Goal: Task Accomplishment & Management: Complete application form

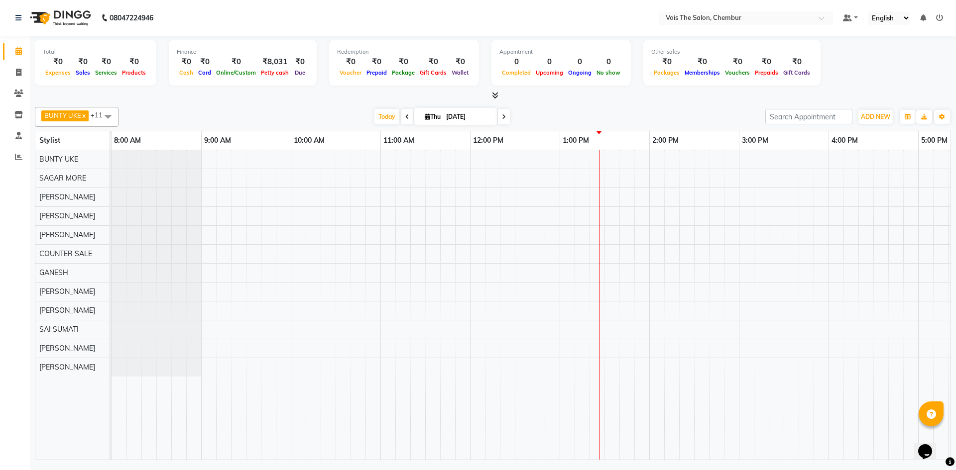
scroll to position [0, 180]
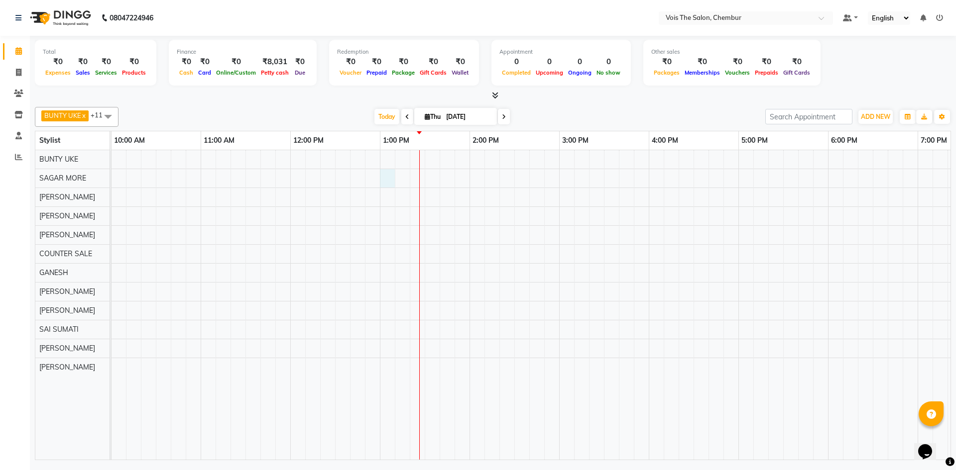
click at [389, 176] on div at bounding box center [604, 305] width 1344 height 310
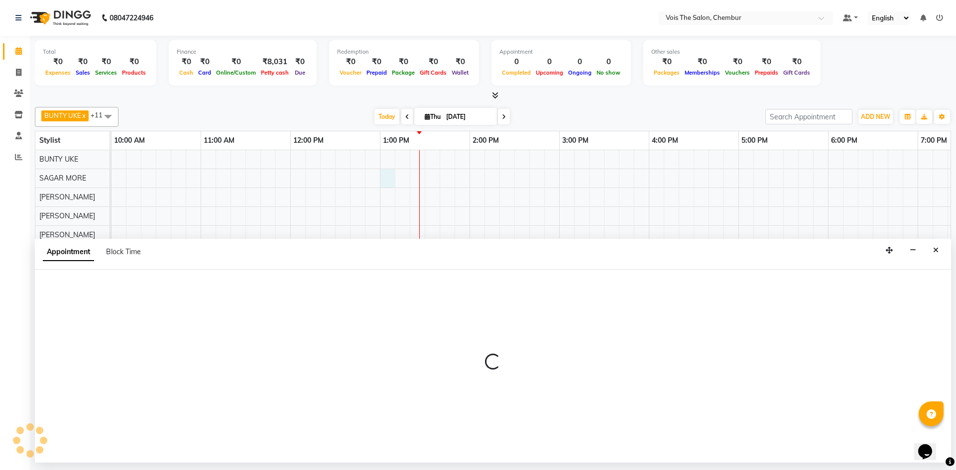
select select "79152"
select select "780"
select select "tentative"
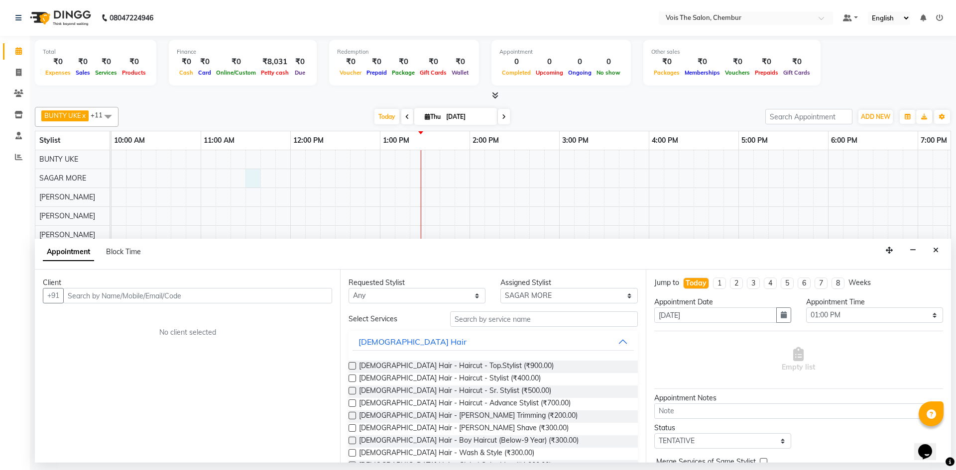
click at [249, 178] on div at bounding box center [604, 305] width 1344 height 310
click at [246, 296] on input "text" at bounding box center [197, 295] width 269 height 15
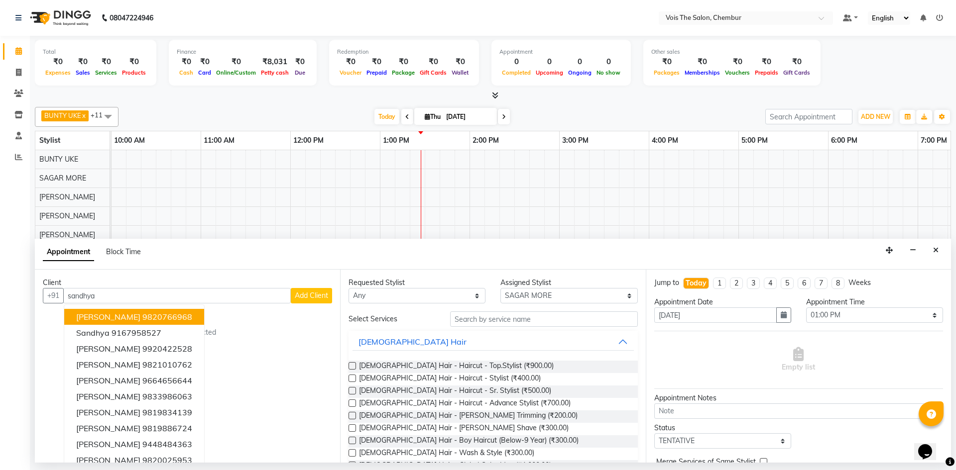
scroll to position [10, 0]
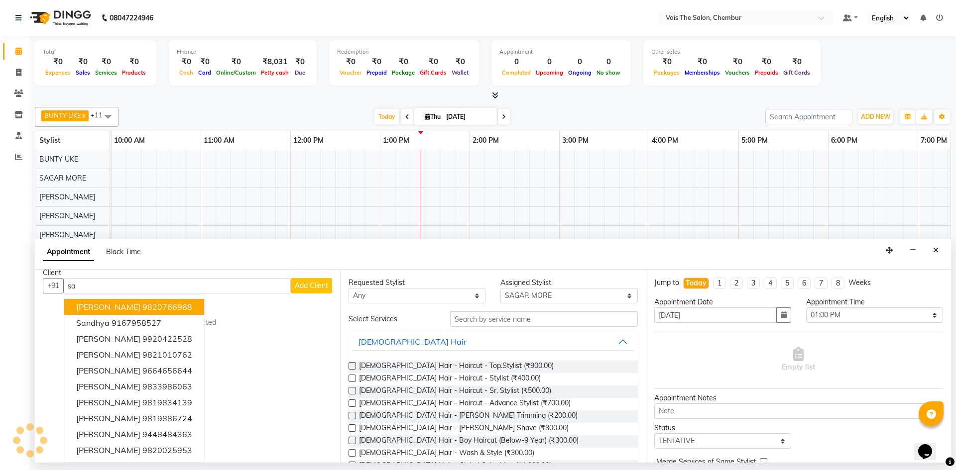
type input "s"
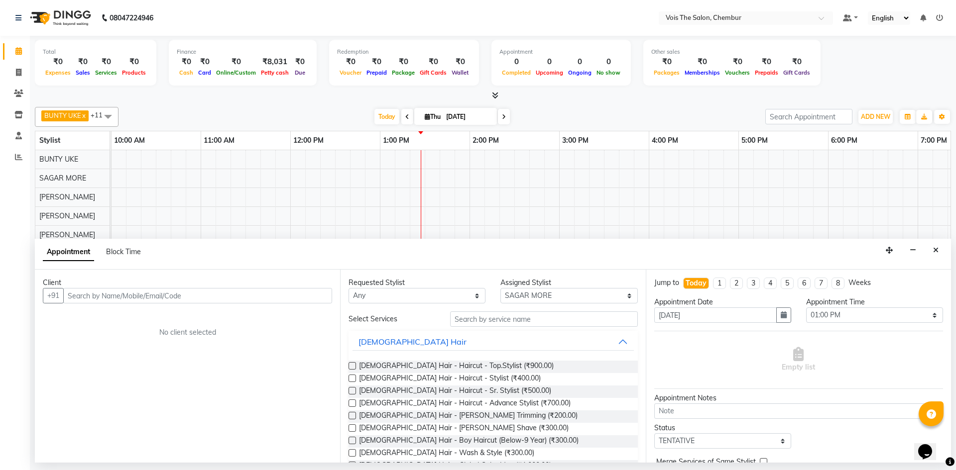
scroll to position [0, 0]
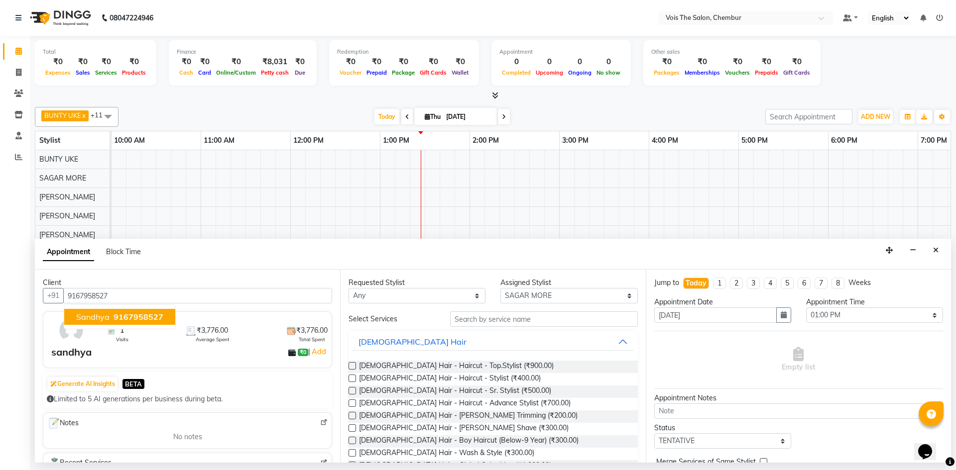
click at [142, 314] on span "9167958527" at bounding box center [138, 317] width 50 height 10
type input "9167958527"
click at [417, 295] on select "Any admin BUNTY UKE COUNTER SALE [PERSON_NAME] [PERSON_NAME] [PERSON_NAME] MORE…" at bounding box center [416, 295] width 137 height 15
select select "79152"
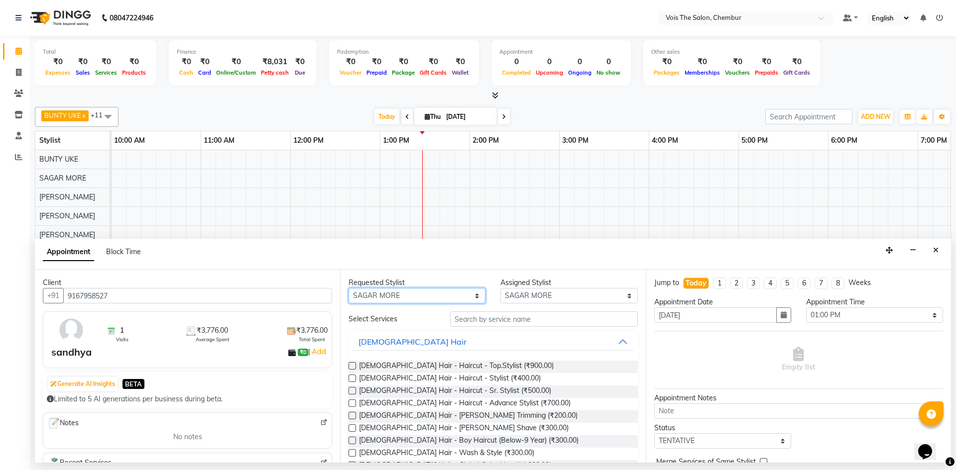
click at [348, 288] on select "Any admin BUNTY UKE COUNTER SALE [PERSON_NAME] [PERSON_NAME] [PERSON_NAME] MORE…" at bounding box center [416, 295] width 137 height 15
click at [546, 320] on input "text" at bounding box center [544, 319] width 188 height 15
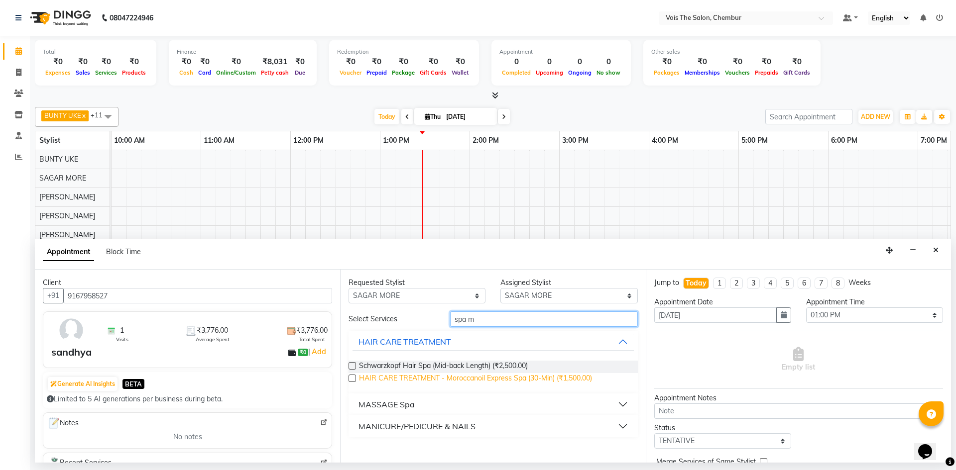
type input "spa m"
click at [492, 375] on span "HAIR CARE TREATMENT - Moroccanoil Express Spa (30-Min) (₹1,500.00)" at bounding box center [475, 379] width 233 height 12
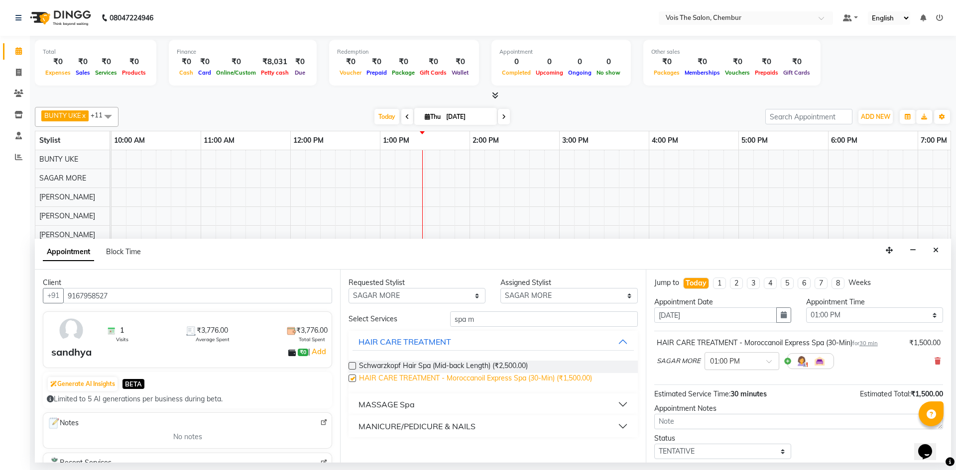
checkbox input "false"
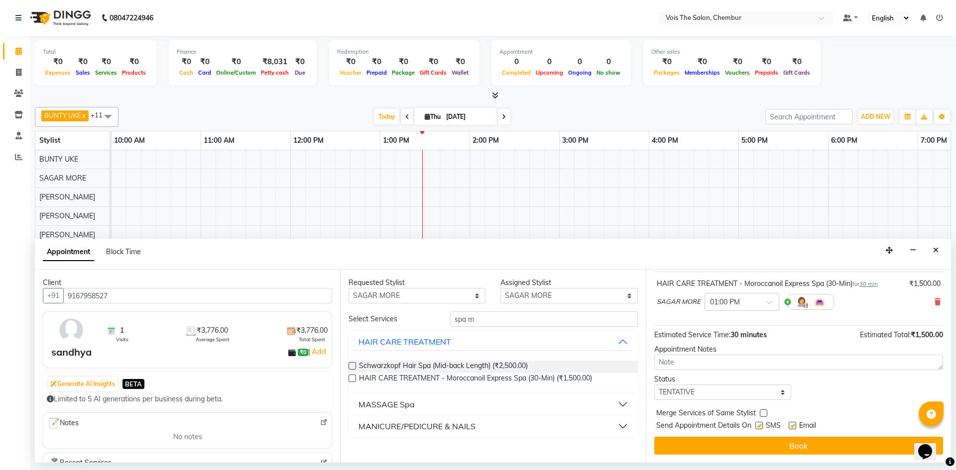
click at [759, 426] on label at bounding box center [758, 425] width 7 height 7
click at [759, 426] on input "checkbox" at bounding box center [758, 427] width 6 height 6
checkbox input "false"
click at [794, 427] on label at bounding box center [791, 425] width 7 height 7
click at [794, 427] on input "checkbox" at bounding box center [791, 427] width 6 height 6
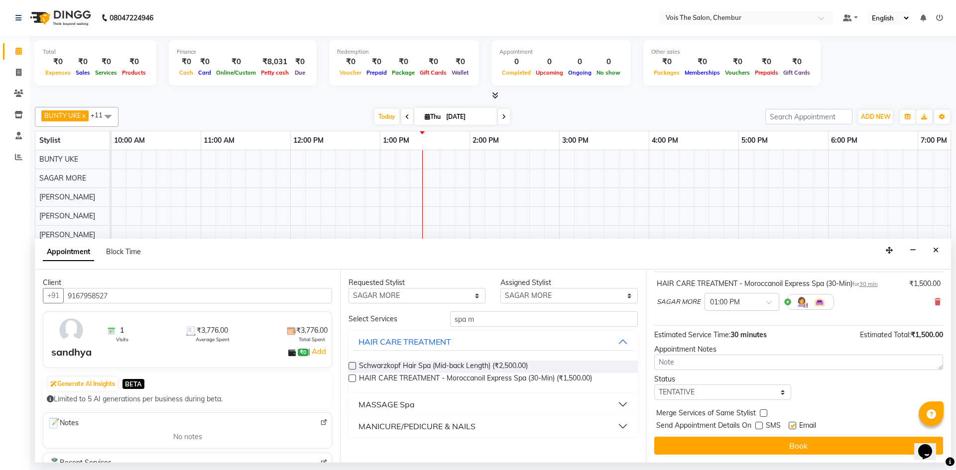
checkbox input "false"
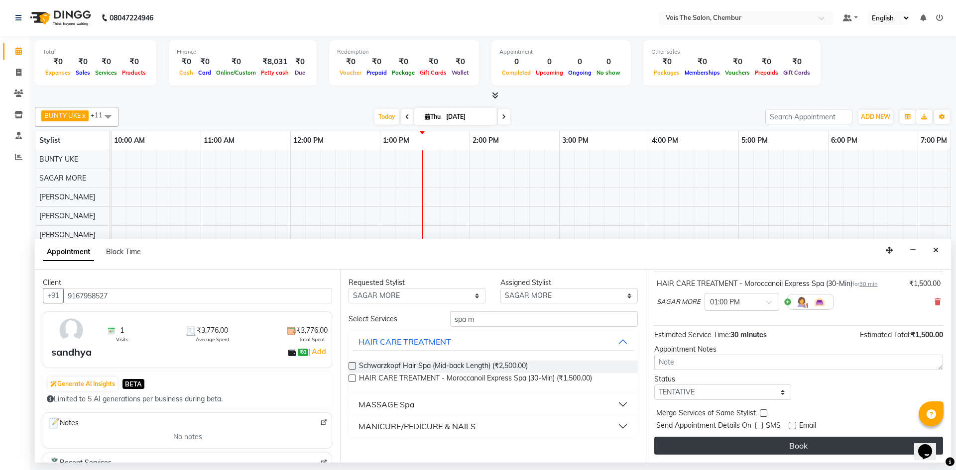
click at [784, 445] on button "Book" at bounding box center [798, 446] width 289 height 18
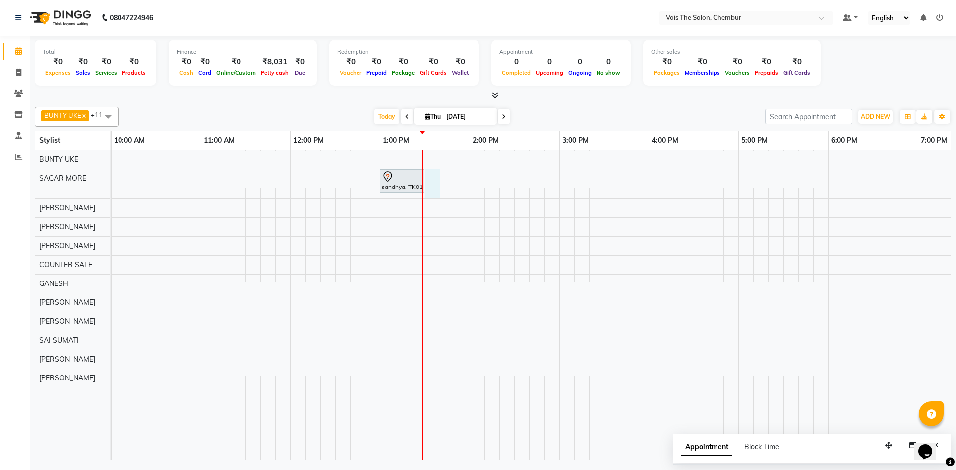
click at [431, 177] on div "sandhya, TK01, 01:00 PM-01:30 PM, HAIR CARE TREATMENT - Moroccanoil Express Spa…" at bounding box center [604, 305] width 1344 height 310
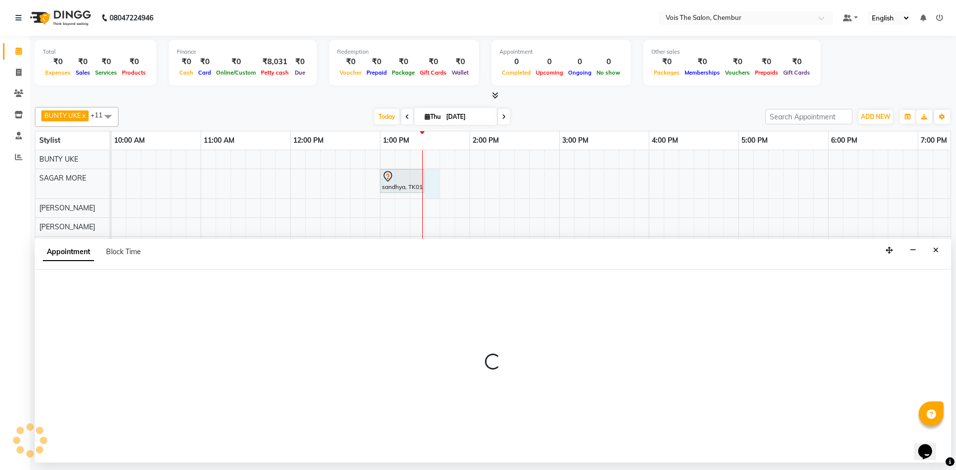
select select "79152"
select select "tentative"
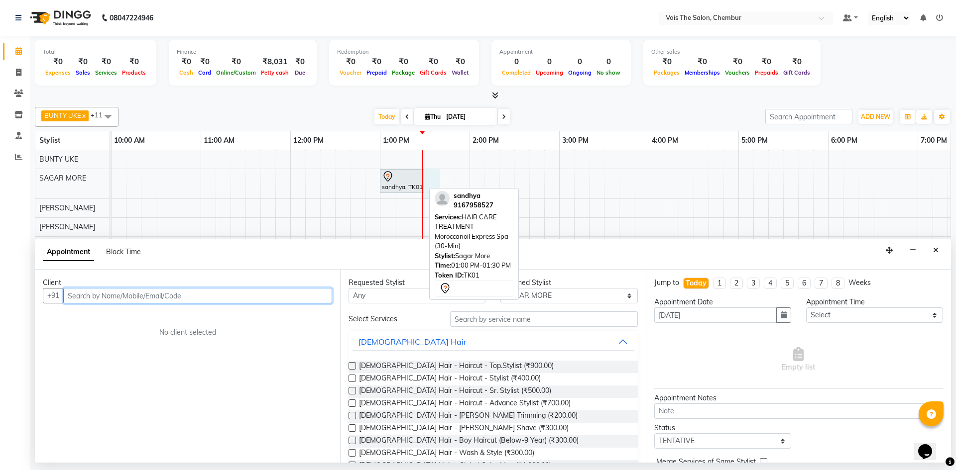
click at [403, 184] on div "sandhya, TK01, 01:00 PM-01:30 PM, HAIR CARE TREATMENT - Moroccanoil Express Spa…" at bounding box center [402, 181] width 42 height 21
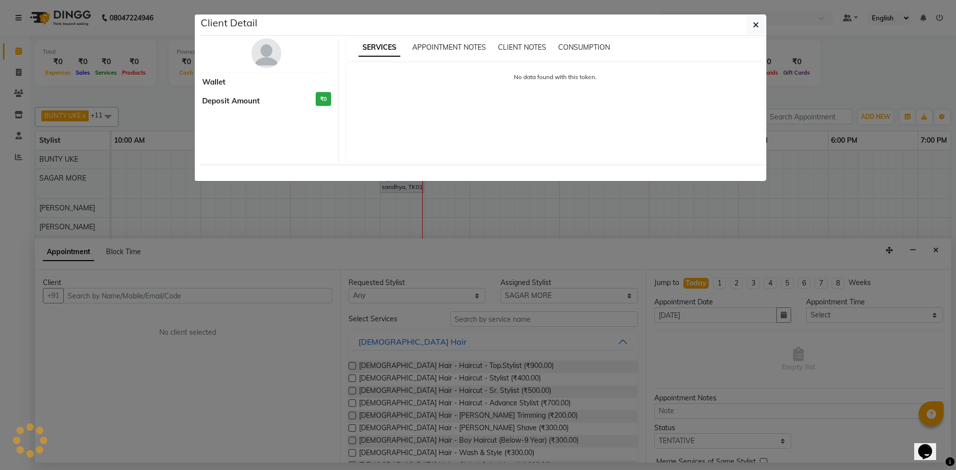
select select "7"
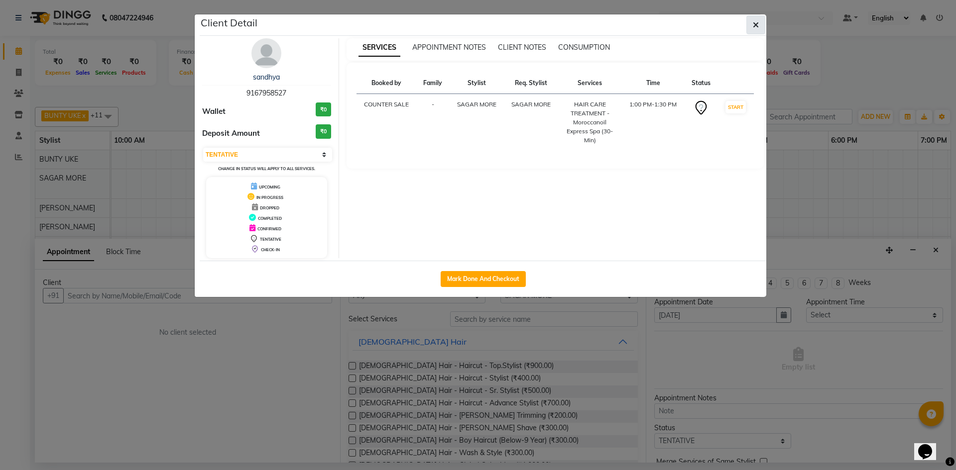
click at [752, 18] on button "button" at bounding box center [755, 24] width 19 height 19
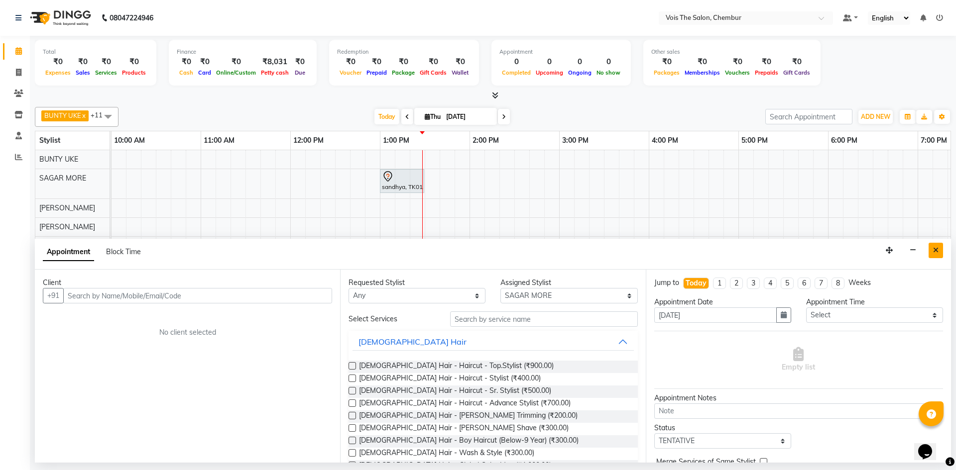
click at [931, 249] on button "Close" at bounding box center [935, 250] width 14 height 15
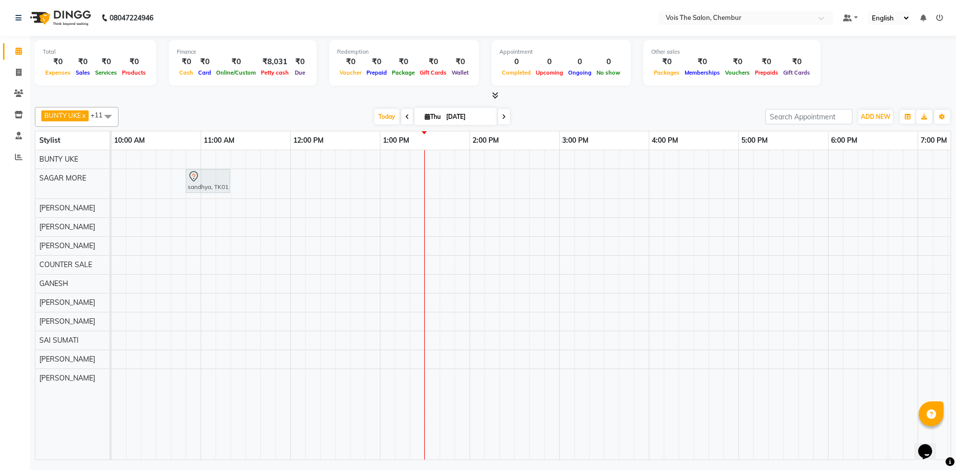
drag, startPoint x: 393, startPoint y: 176, endPoint x: 180, endPoint y: 182, distance: 213.1
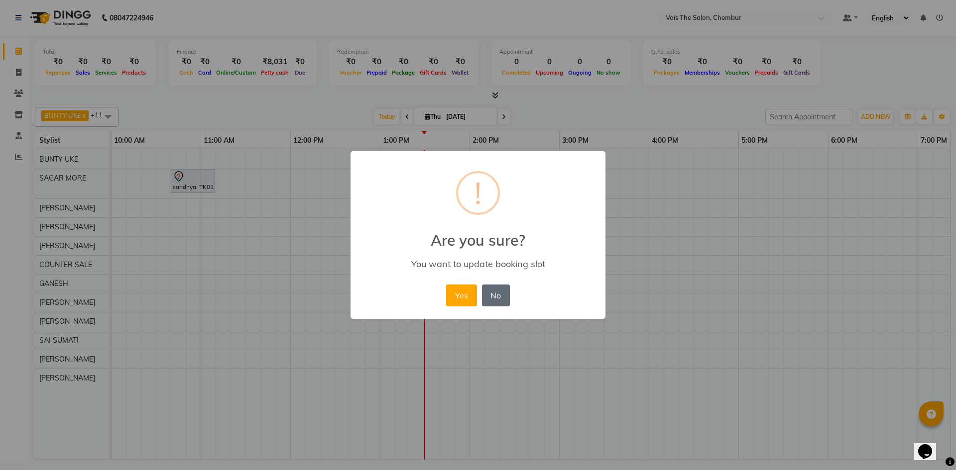
click at [497, 298] on button "No" at bounding box center [496, 296] width 28 height 22
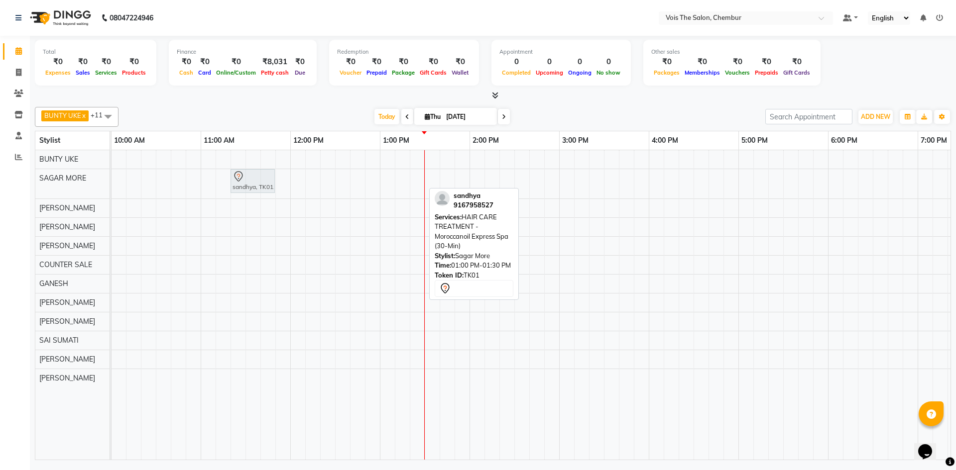
drag, startPoint x: 400, startPoint y: 190, endPoint x: 251, endPoint y: 187, distance: 149.4
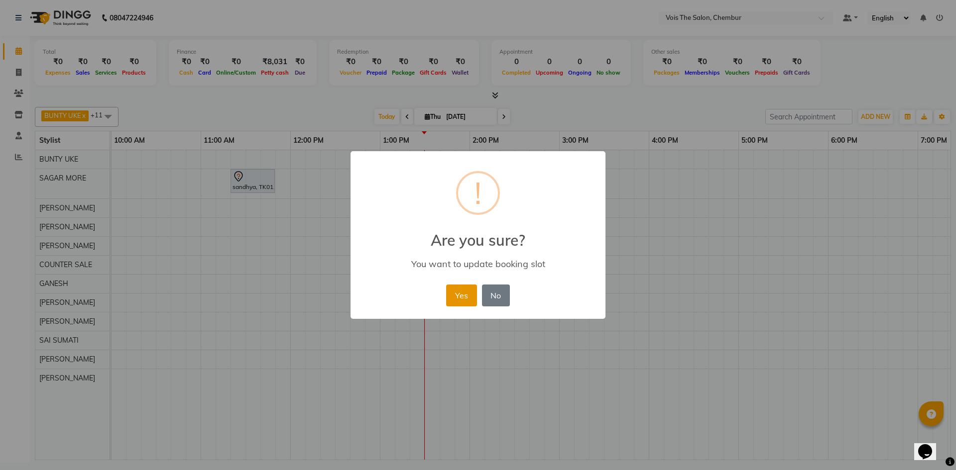
click at [464, 301] on button "Yes" at bounding box center [461, 296] width 30 height 22
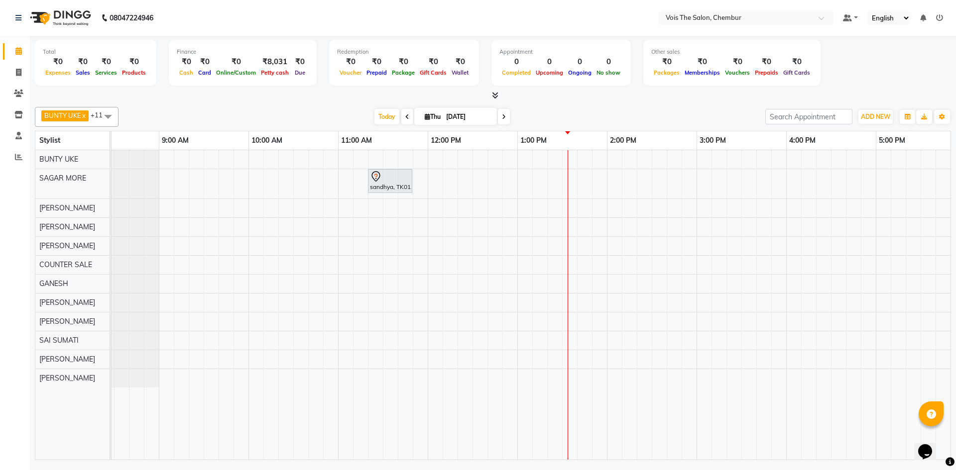
scroll to position [0, 0]
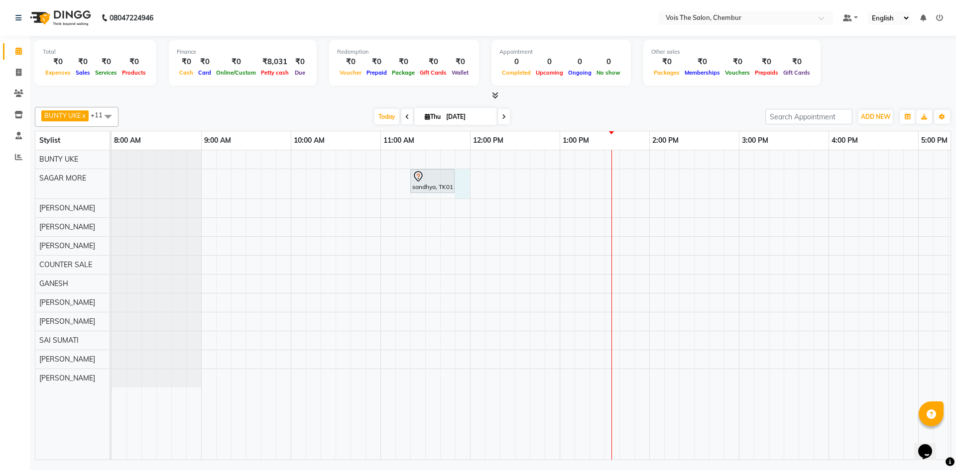
click at [462, 175] on div "sandhya, TK01, 11:20 AM-11:50 AM, HAIR CARE TREATMENT - Moroccanoil Express Spa…" at bounding box center [783, 305] width 1344 height 310
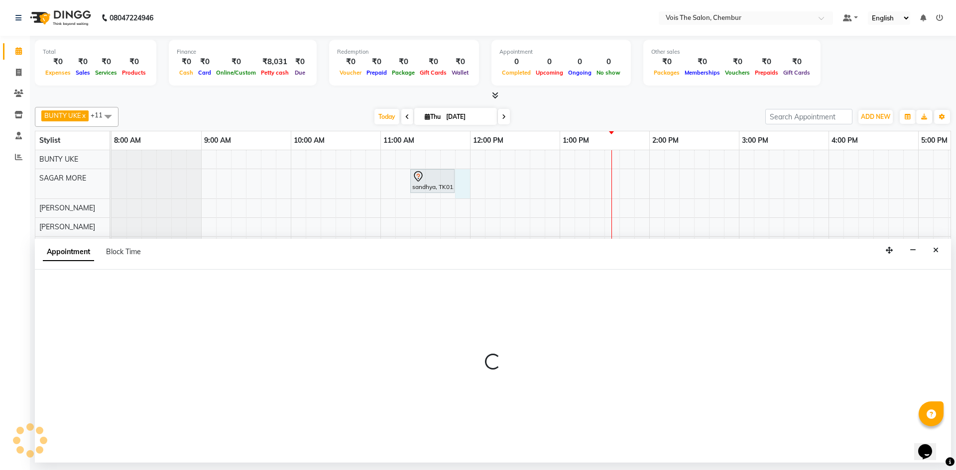
select select "79152"
select select "tentative"
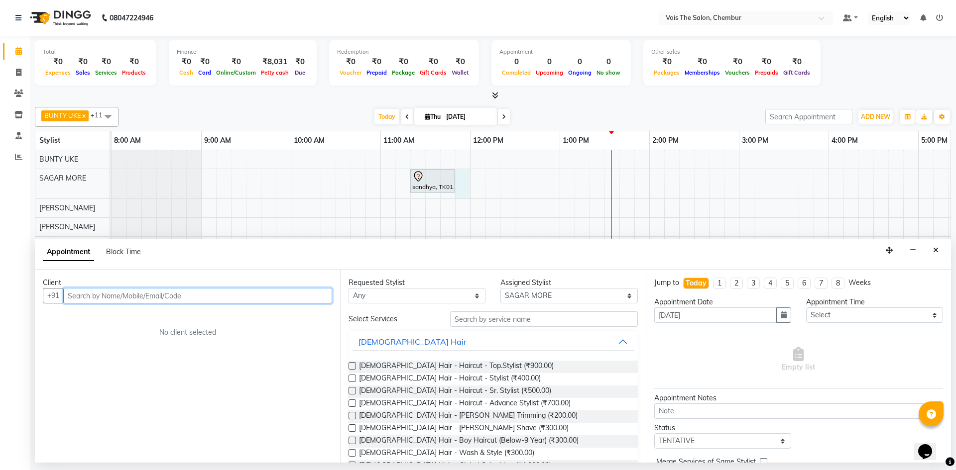
click at [206, 293] on input "text" at bounding box center [197, 295] width 269 height 15
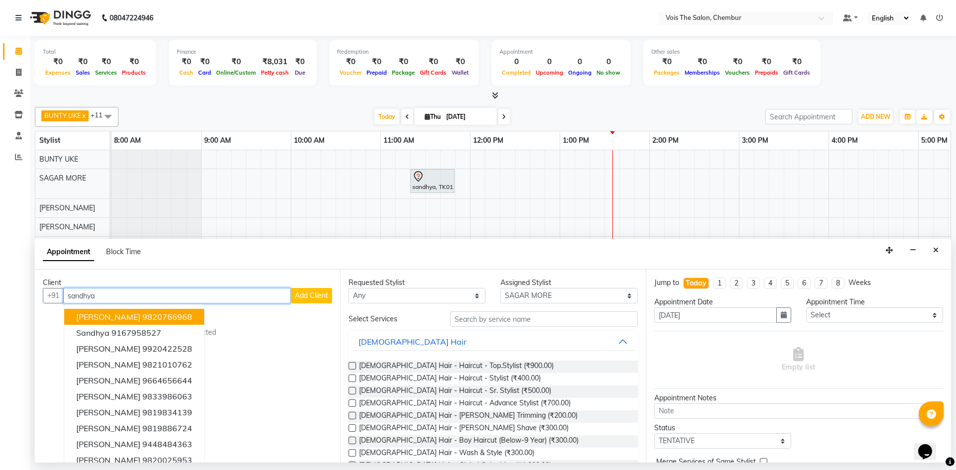
scroll to position [10, 0]
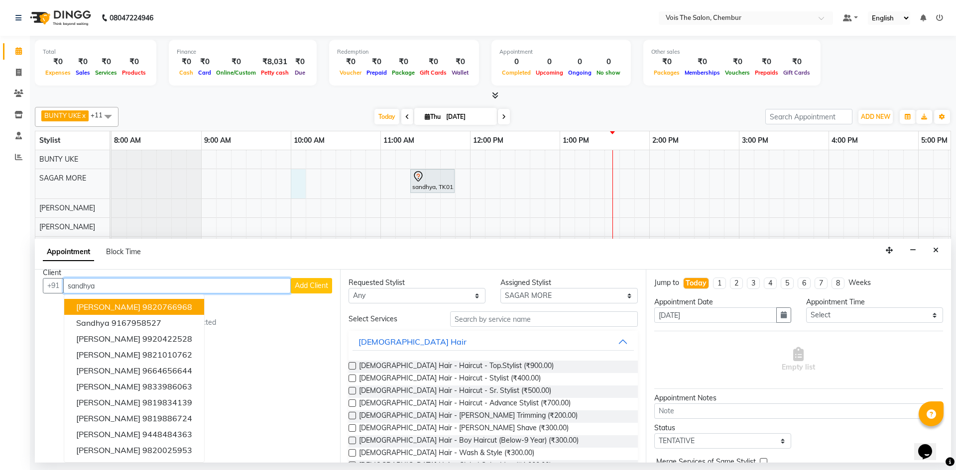
click at [301, 183] on div "sandhya, TK01, 11:20 AM-11:50 AM, HAIR CARE TREATMENT - Moroccanoil Express Spa…" at bounding box center [783, 305] width 1344 height 310
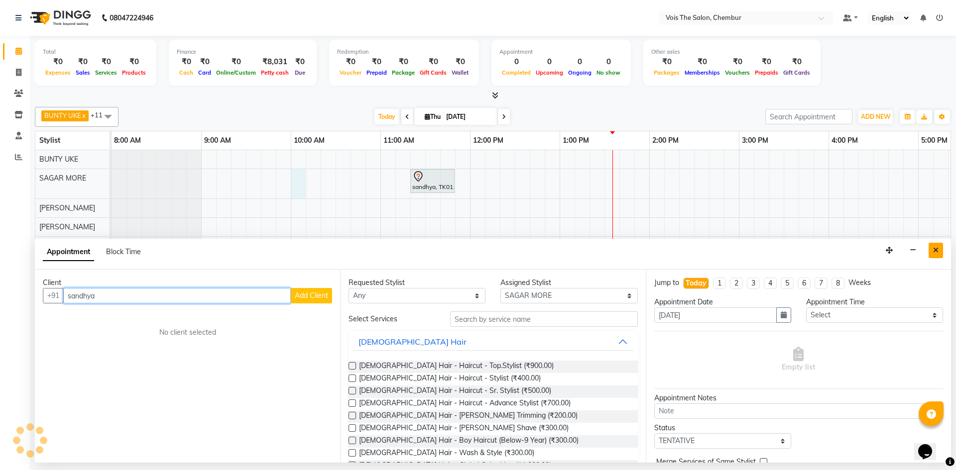
type input "sandhya"
click at [939, 249] on button "Close" at bounding box center [935, 250] width 14 height 15
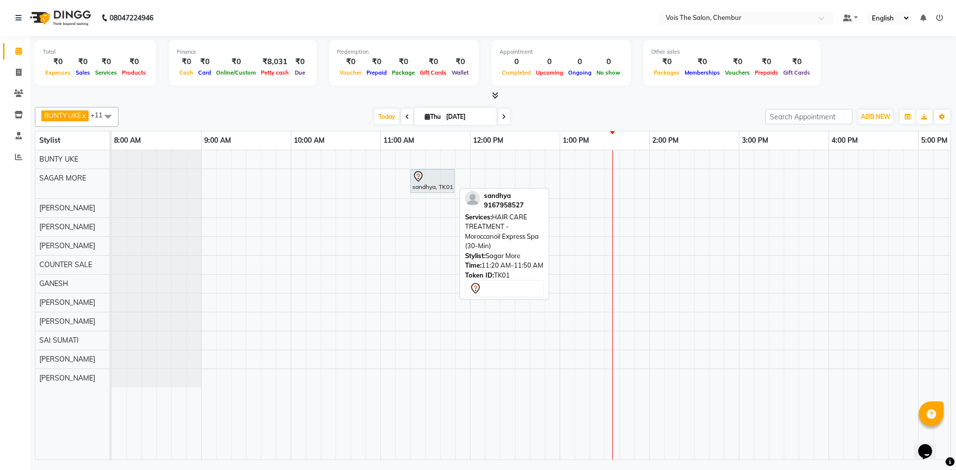
click at [426, 182] on div "sandhya, TK01, 11:20 AM-11:50 AM, HAIR CARE TREATMENT - Moroccanoil Express Spa…" at bounding box center [432, 181] width 42 height 21
select select "7"
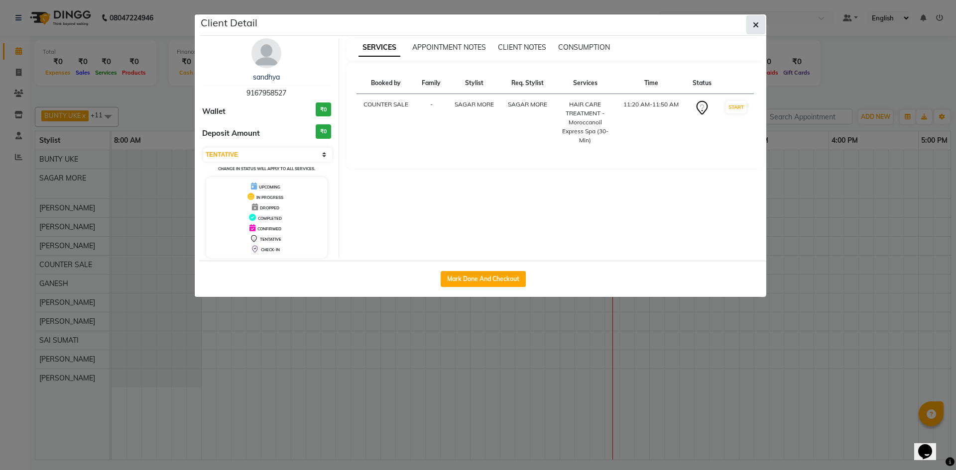
click at [751, 24] on button "button" at bounding box center [755, 24] width 19 height 19
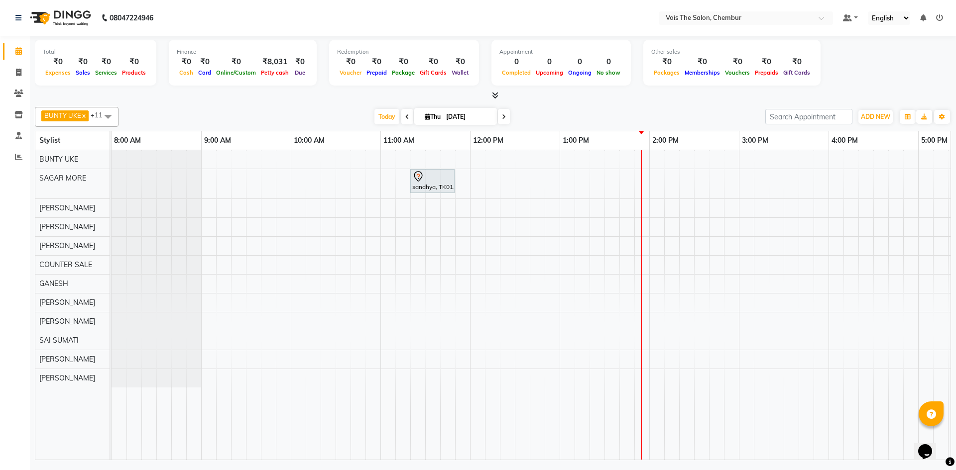
click at [406, 118] on icon at bounding box center [407, 117] width 4 height 6
type input "[DATE]"
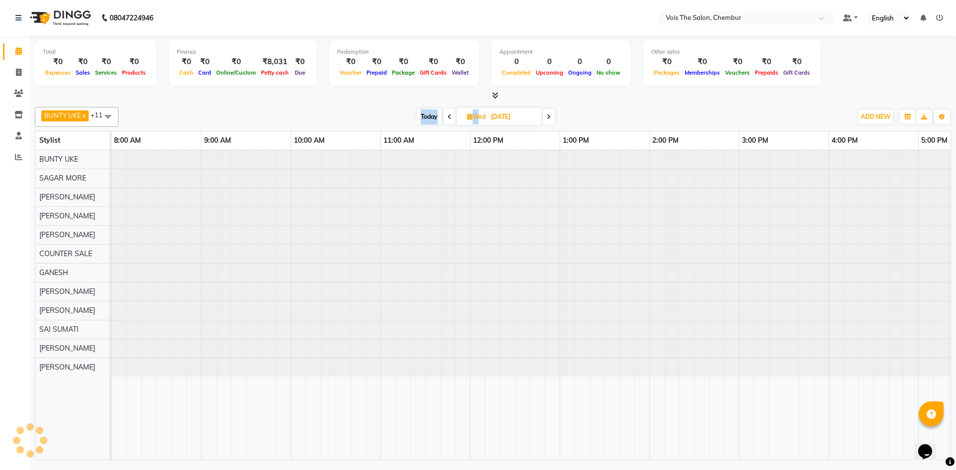
click at [406, 118] on div "[DATE] [DATE]" at bounding box center [485, 117] width 724 height 15
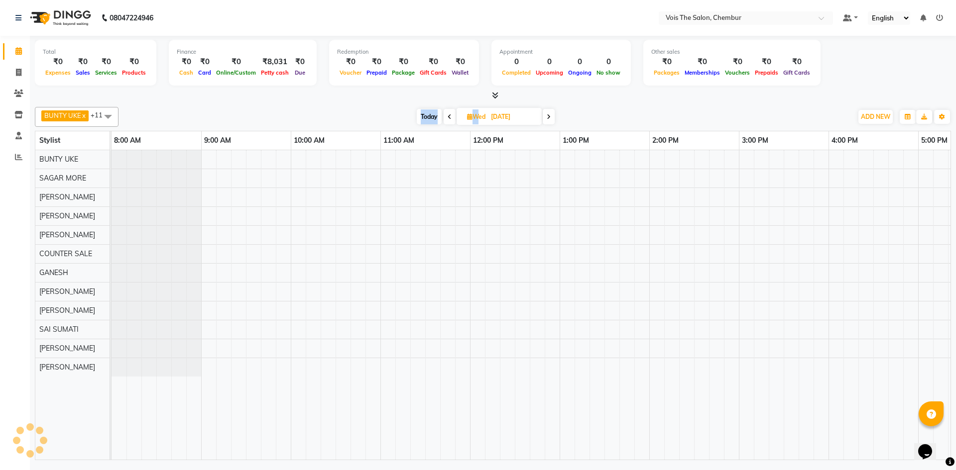
scroll to position [0, 448]
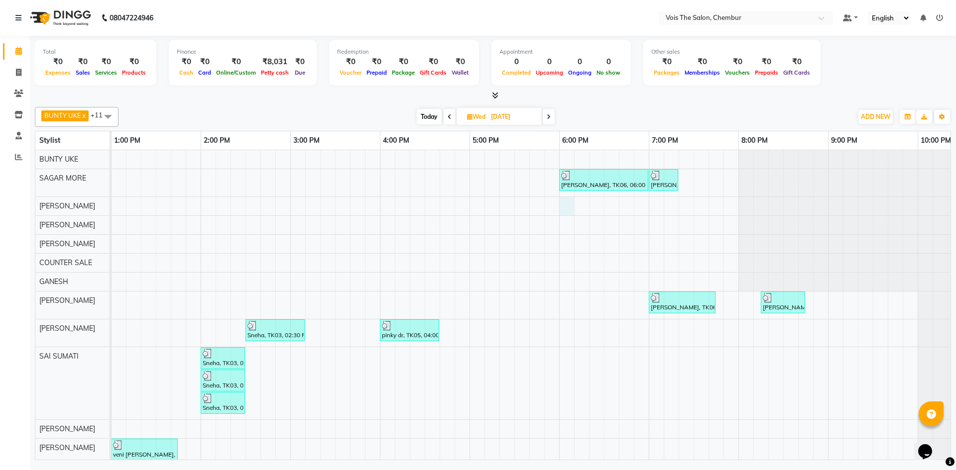
click at [571, 210] on div "[PERSON_NAME], TK04, 10:15 AM-10:45 AM, [DEMOGRAPHIC_DATA] Hair - Wash & Blastd…" at bounding box center [335, 308] width 1344 height 316
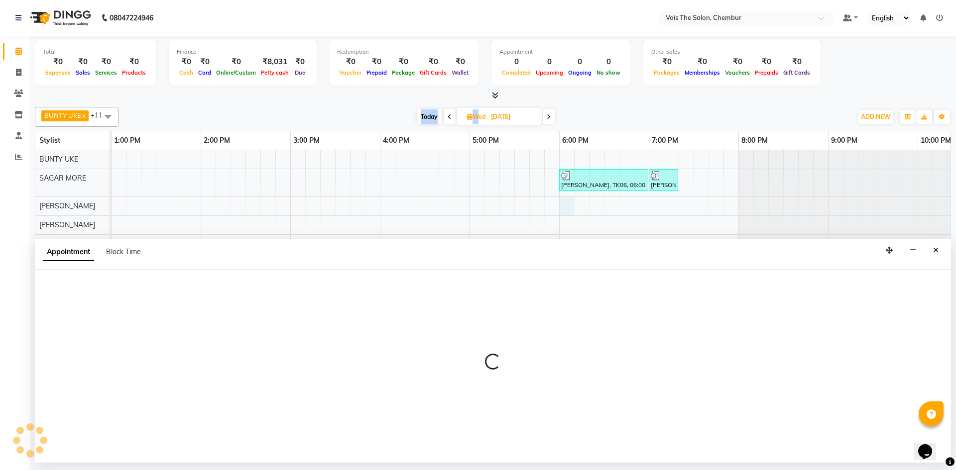
select select "79153"
select select "1080"
select select "tentative"
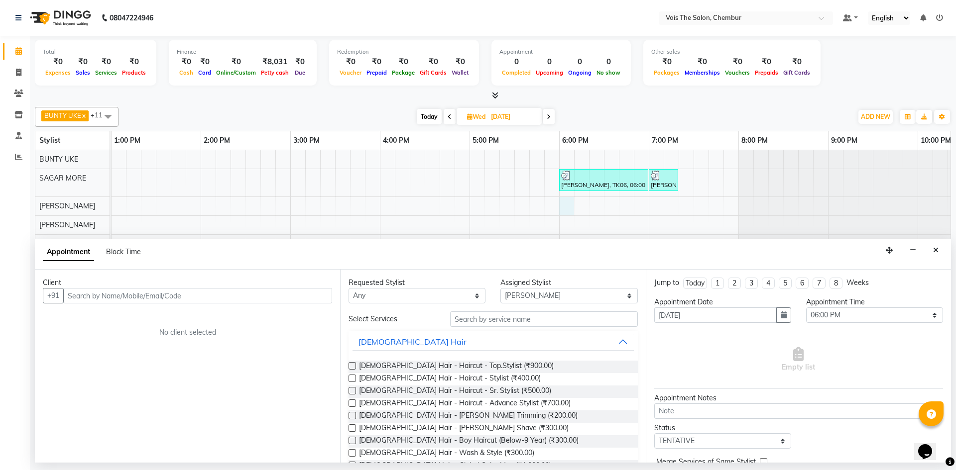
click at [423, 118] on span "Today" at bounding box center [429, 116] width 25 height 15
type input "[DATE]"
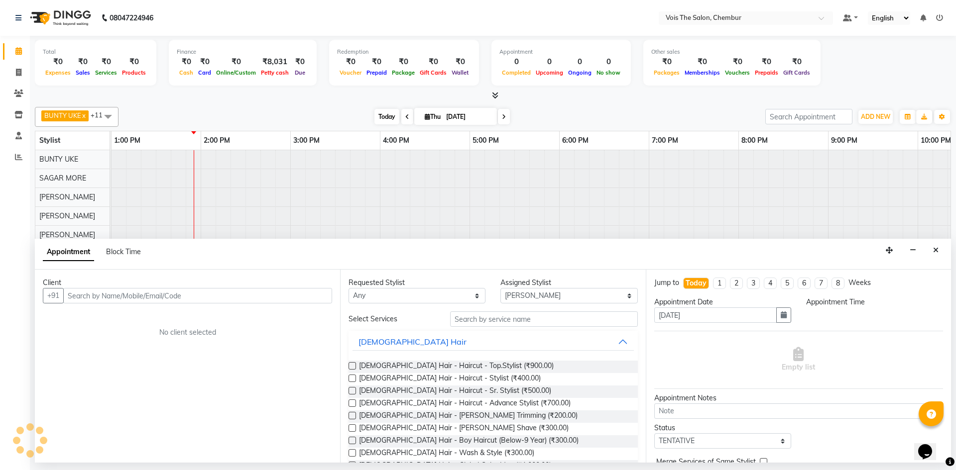
scroll to position [0, 0]
select select "1080"
click at [402, 116] on span at bounding box center [407, 116] width 12 height 15
type input "[DATE]"
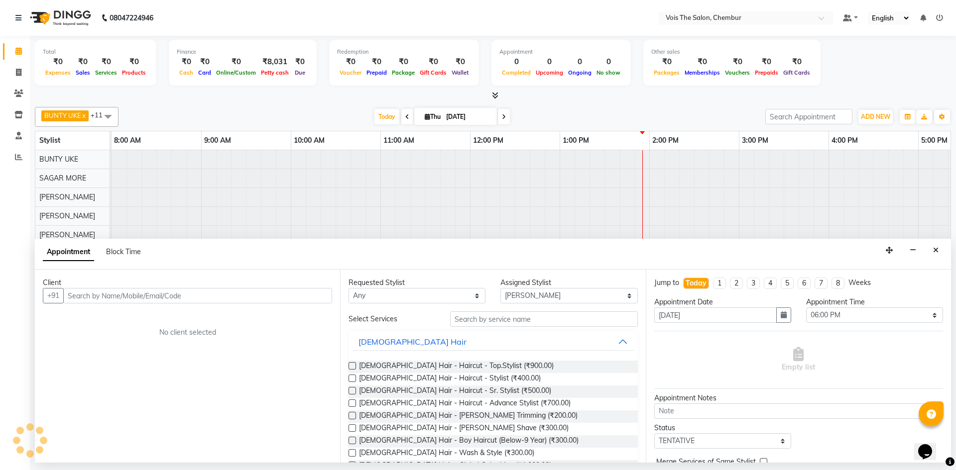
select select "1080"
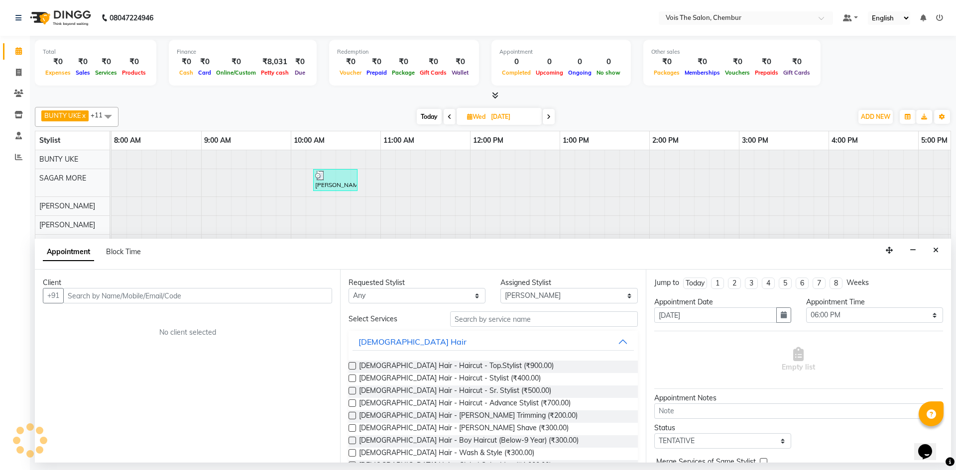
scroll to position [0, 448]
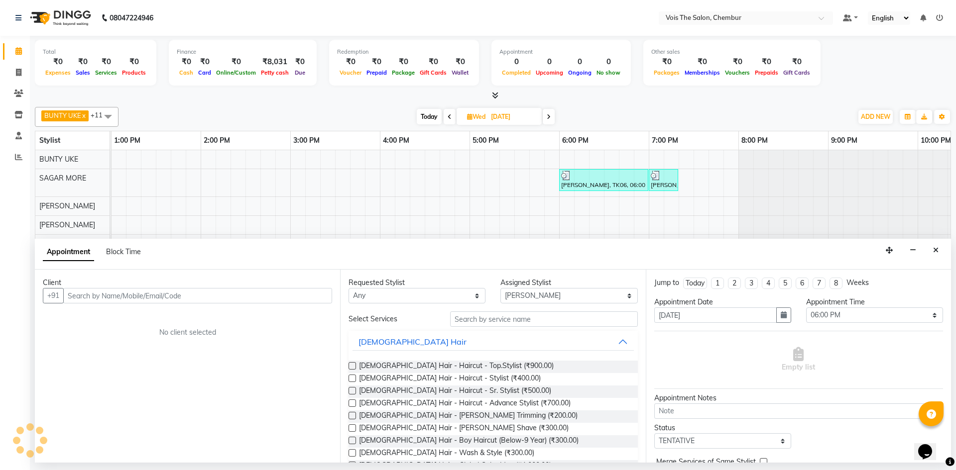
click at [449, 116] on icon at bounding box center [449, 117] width 4 height 6
type input "[DATE]"
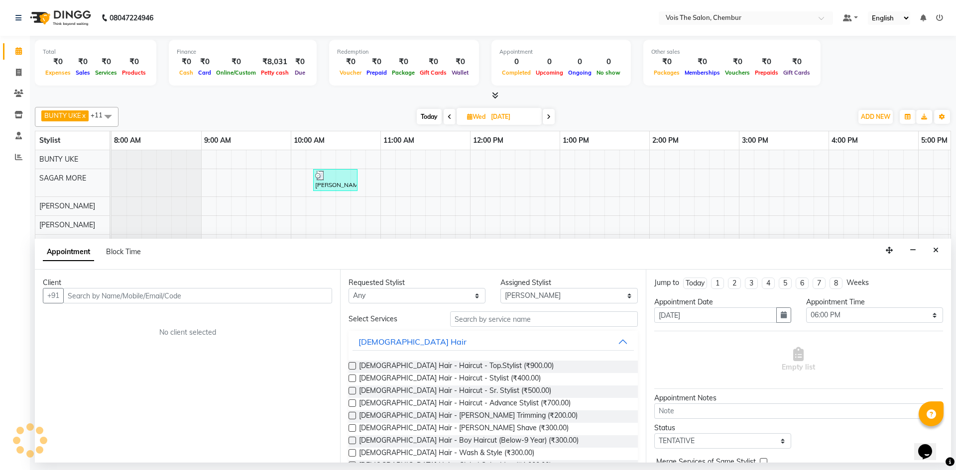
select select "1080"
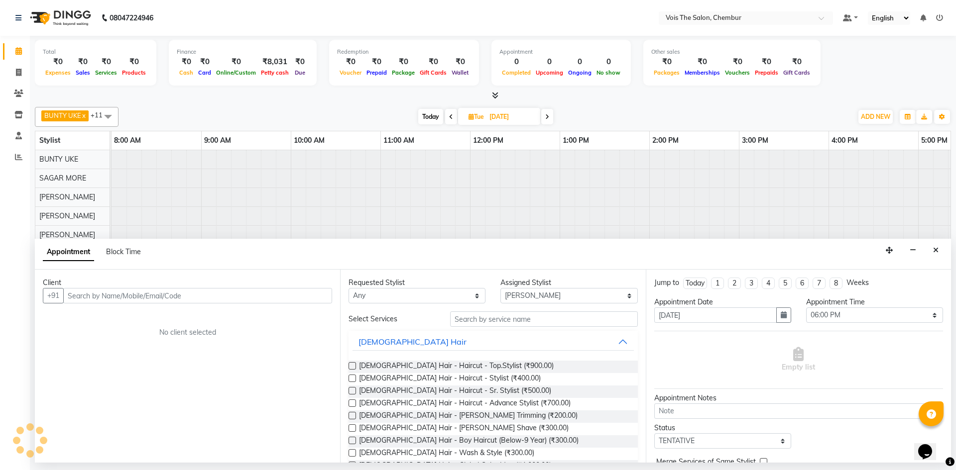
scroll to position [0, 448]
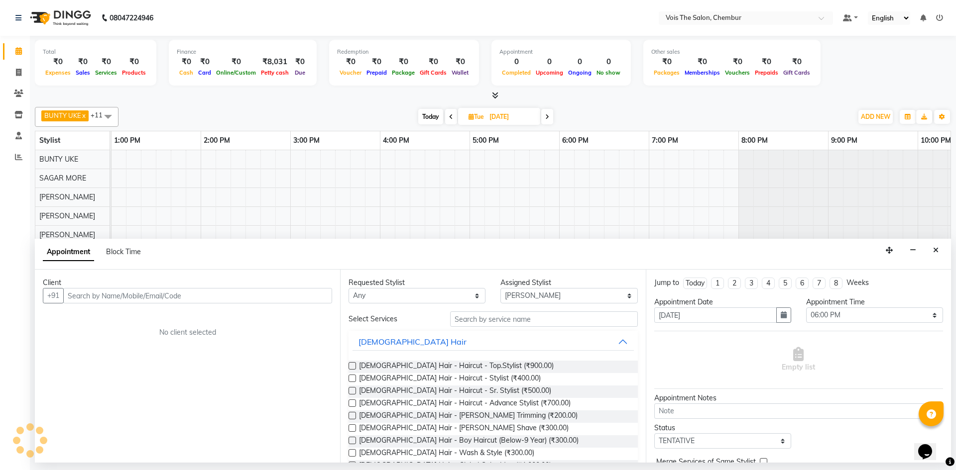
click at [449, 116] on icon at bounding box center [451, 117] width 4 height 6
type input "[DATE]"
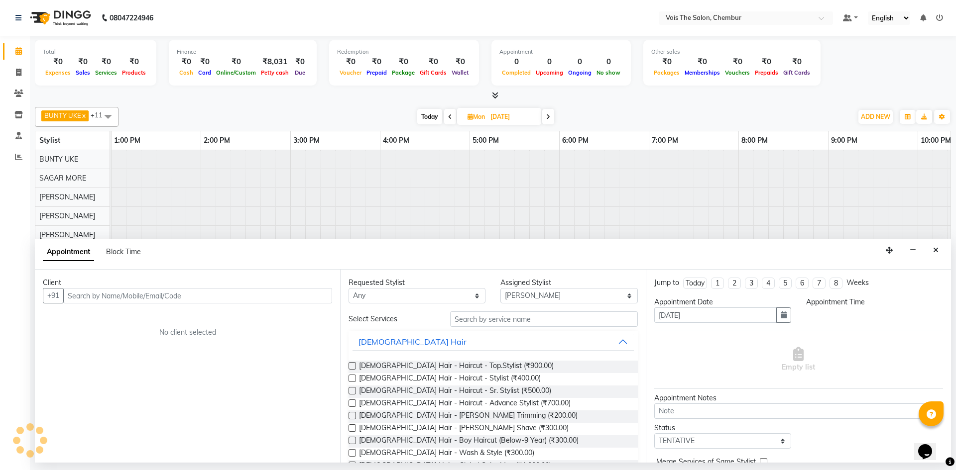
scroll to position [0, 0]
select select "1080"
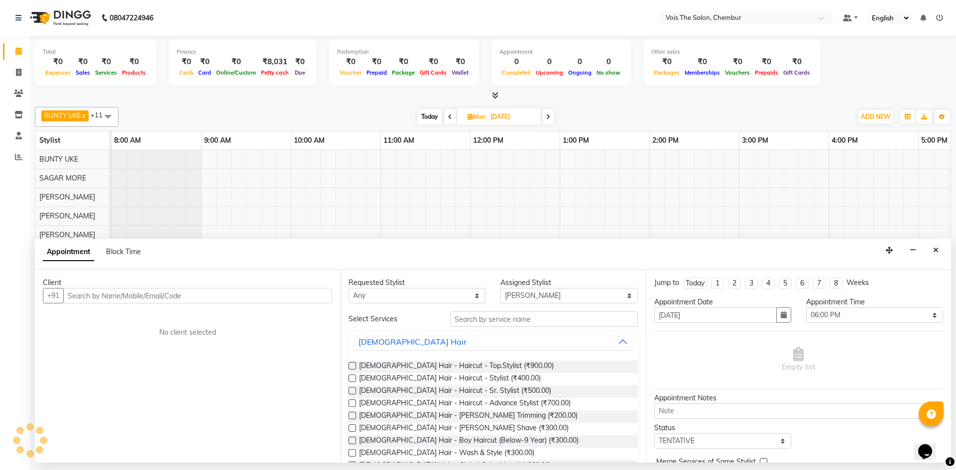
scroll to position [0, 448]
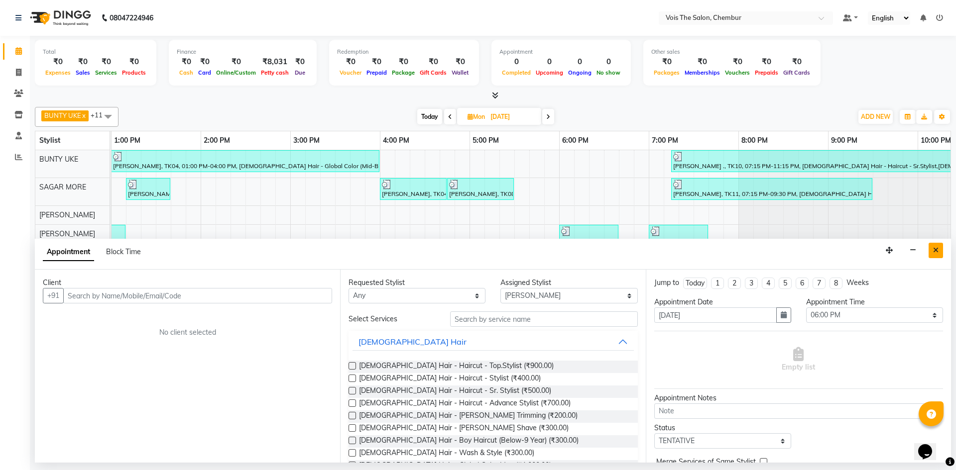
click at [935, 249] on icon "Close" at bounding box center [935, 250] width 5 height 7
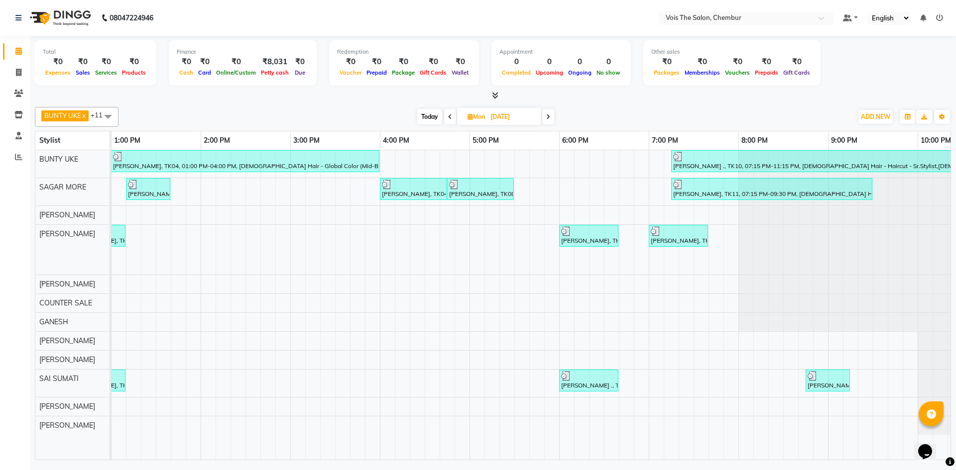
scroll to position [0, 505]
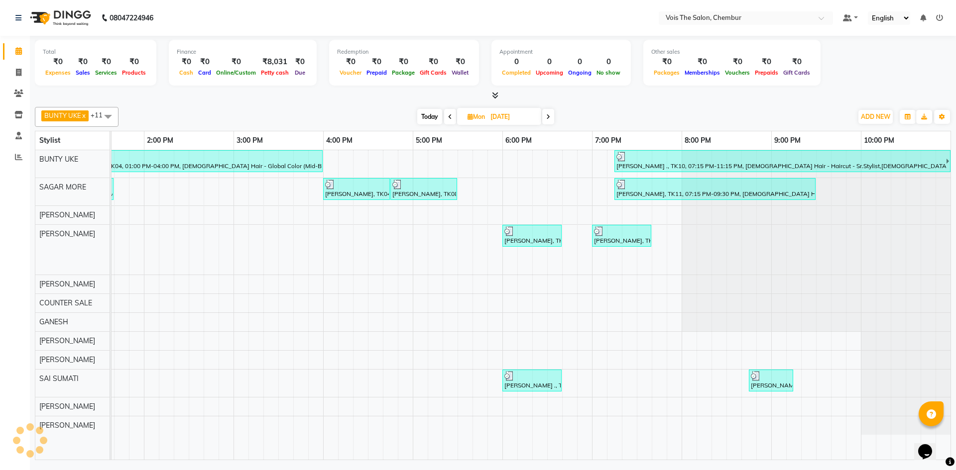
click at [547, 114] on icon at bounding box center [548, 117] width 4 height 6
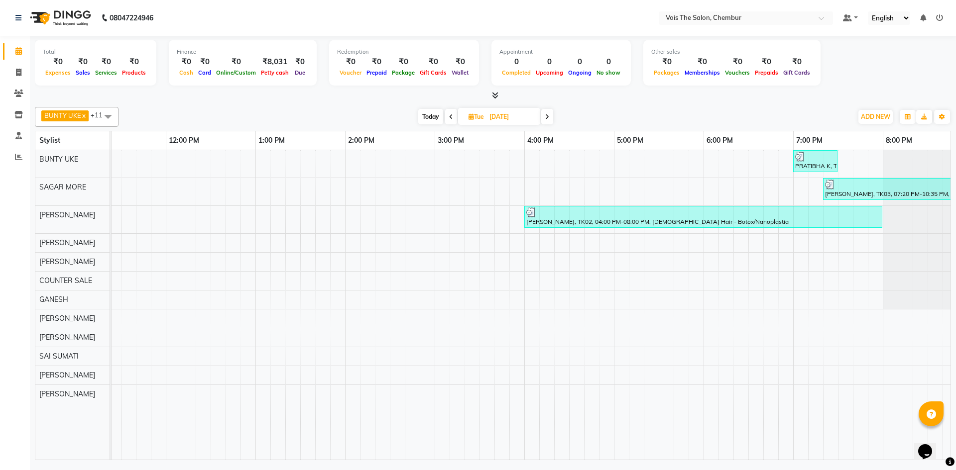
scroll to position [0, 0]
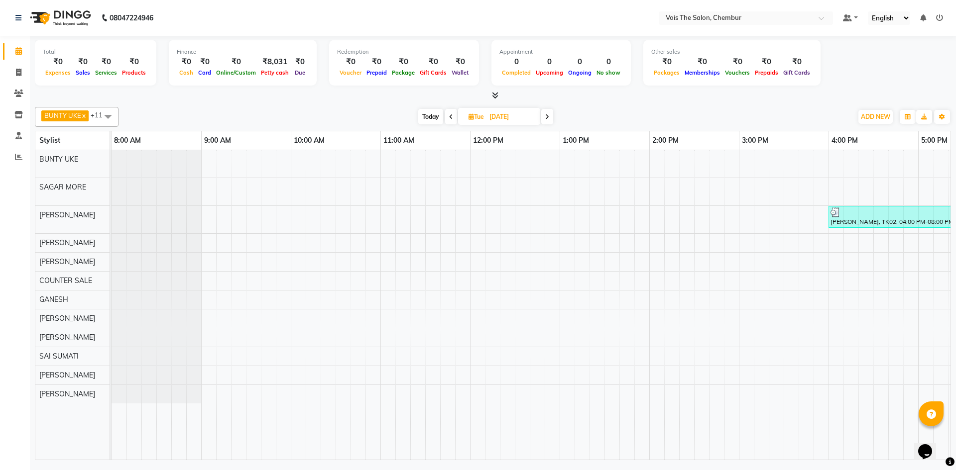
click at [450, 116] on icon at bounding box center [451, 117] width 4 height 6
type input "[DATE]"
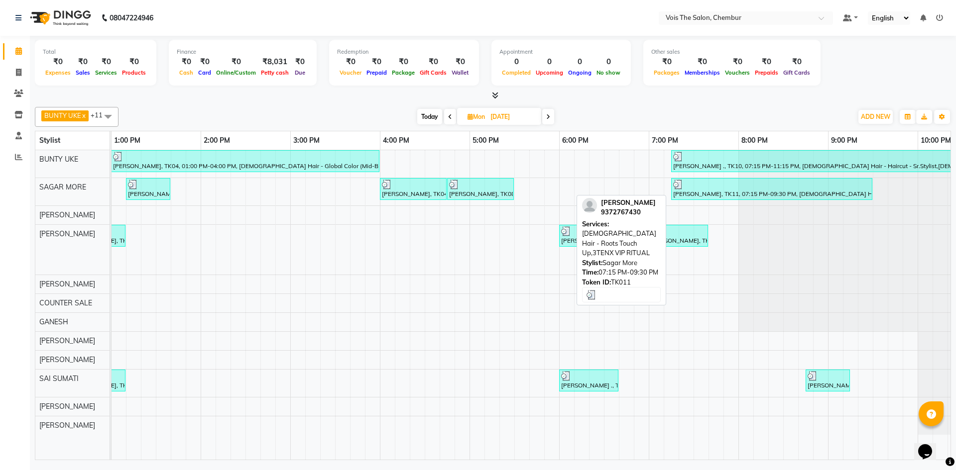
click at [698, 196] on div "[PERSON_NAME], TK11, 07:15 PM-09:30 PM, [DEMOGRAPHIC_DATA] Hair - Roots Touch U…" at bounding box center [771, 189] width 199 height 19
select select "3"
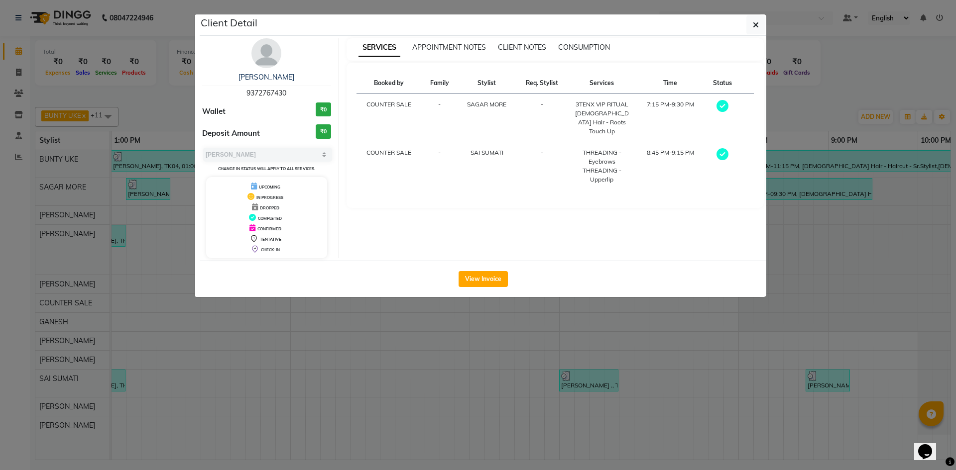
drag, startPoint x: 246, startPoint y: 92, endPoint x: 315, endPoint y: 93, distance: 68.7
click at [315, 93] on div "Doc [PERSON_NAME] 9372767430" at bounding box center [266, 85] width 129 height 26
copy span "9372767430"
click at [752, 21] on button "button" at bounding box center [755, 24] width 19 height 19
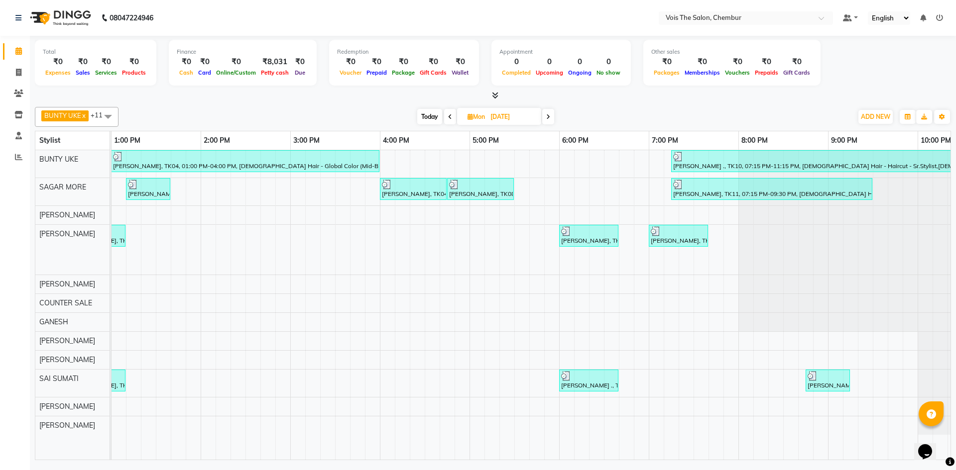
click at [434, 115] on span "Today" at bounding box center [429, 116] width 25 height 15
type input "[DATE]"
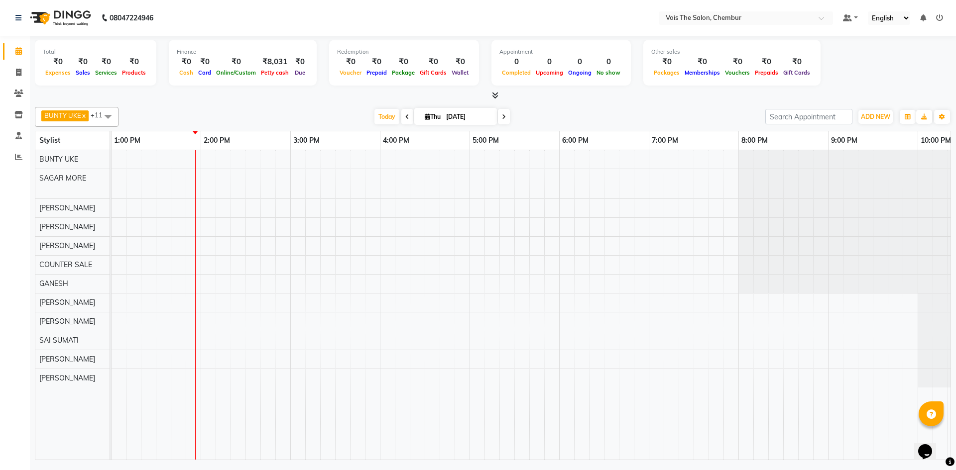
click at [205, 317] on div "sandhya, TK01, 11:20 AM-11:50 AM, HAIR CARE TREATMENT - Moroccanoil Express Spa…" at bounding box center [335, 305] width 1344 height 310
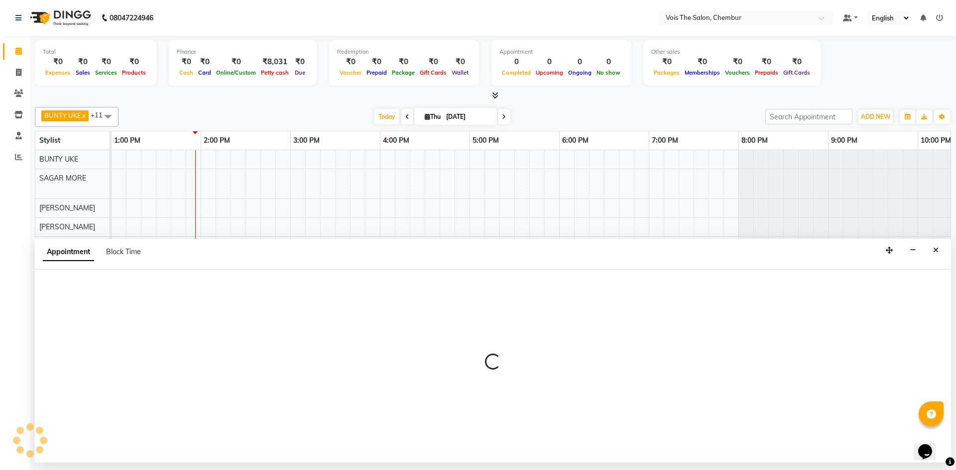
select select "87896"
select select "840"
select select "tentative"
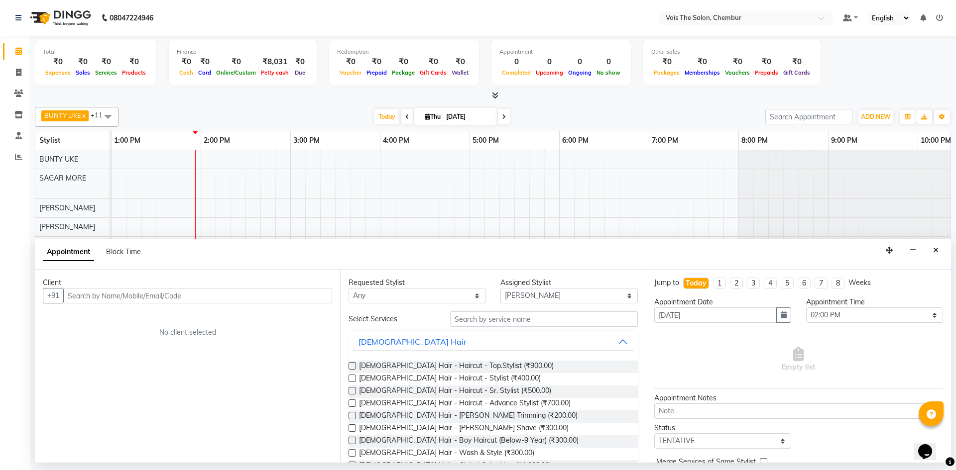
click at [280, 297] on input "text" at bounding box center [197, 295] width 269 height 15
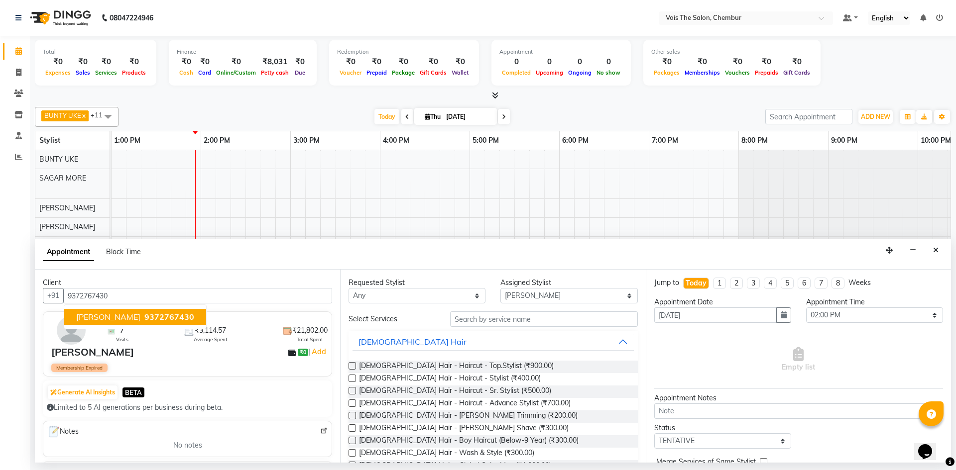
click at [144, 316] on span "9372767430" at bounding box center [169, 317] width 50 height 10
type input "9372767430"
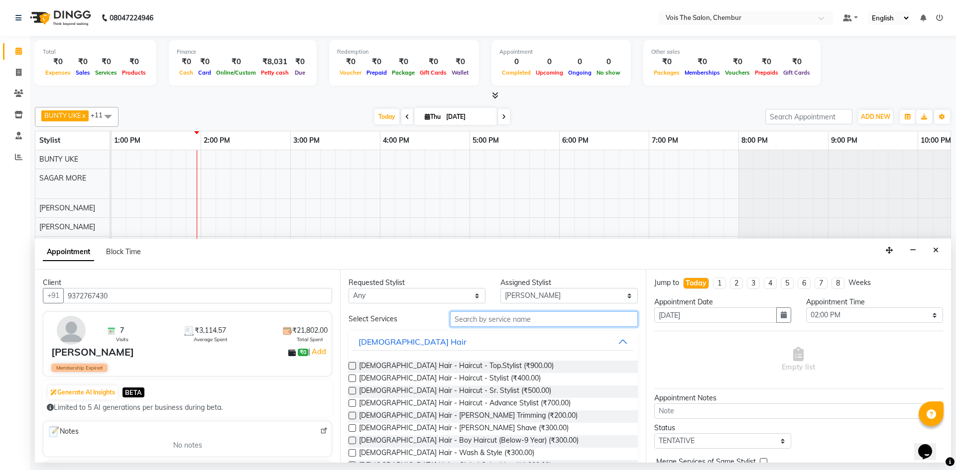
click at [512, 317] on input "text" at bounding box center [544, 319] width 188 height 15
click at [529, 319] on input "text" at bounding box center [544, 319] width 188 height 15
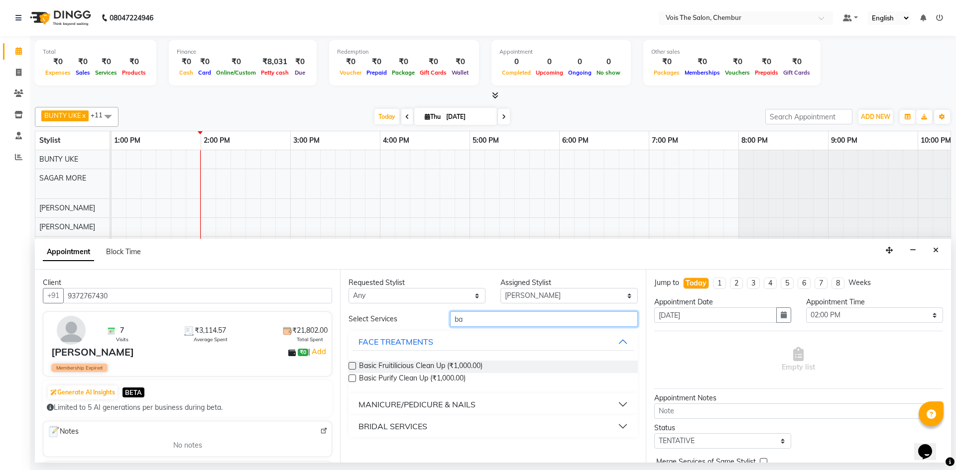
type input "b"
type input "basic pedicure"
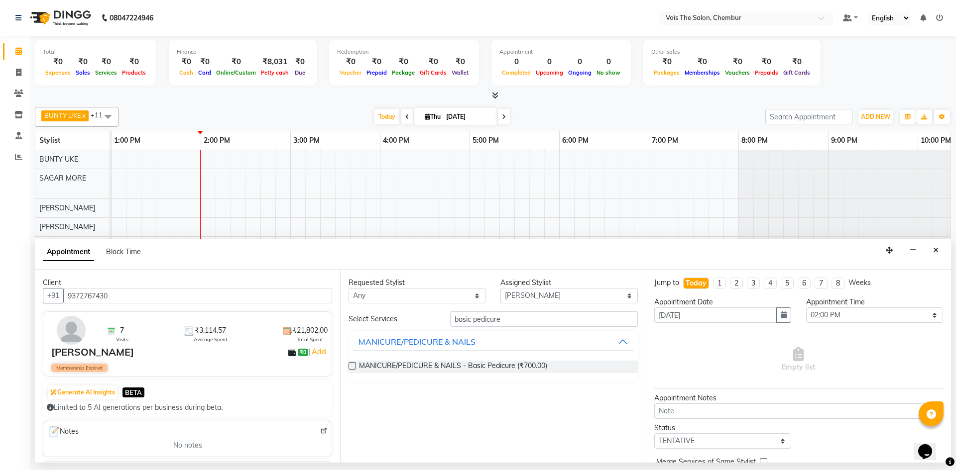
click at [552, 365] on div "MANICURE/PEDICURE & NAILS - Basic Pedicure (₹700.00)" at bounding box center [492, 367] width 289 height 12
click at [353, 365] on label at bounding box center [351, 365] width 7 height 7
click at [353, 365] on input "checkbox" at bounding box center [351, 367] width 6 height 6
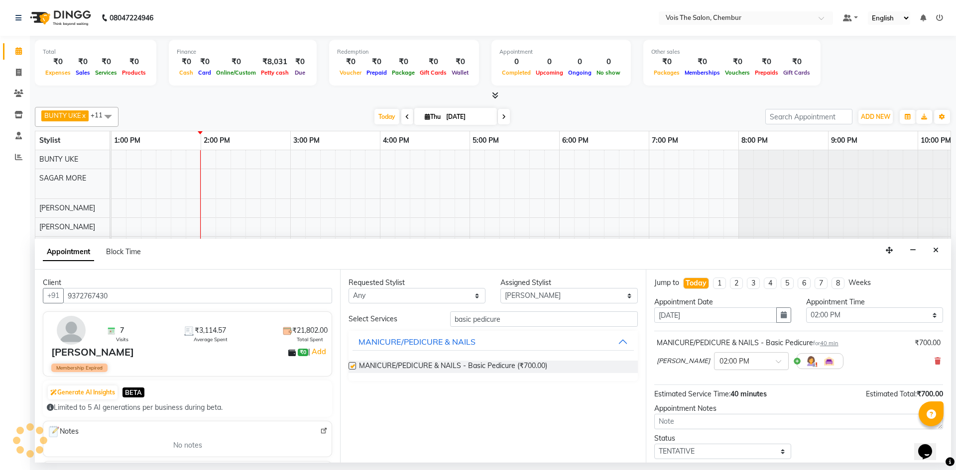
checkbox input "false"
click at [589, 296] on select "Select admin BUNTY UKE COUNTER SALE GANESH [PERSON_NAME] [PERSON_NAME] [PERSON_…" at bounding box center [568, 295] width 137 height 15
select select "79330"
click at [500, 288] on select "Select admin BUNTY UKE COUNTER SALE GANESH [PERSON_NAME] [PERSON_NAME] [PERSON_…" at bounding box center [568, 295] width 137 height 15
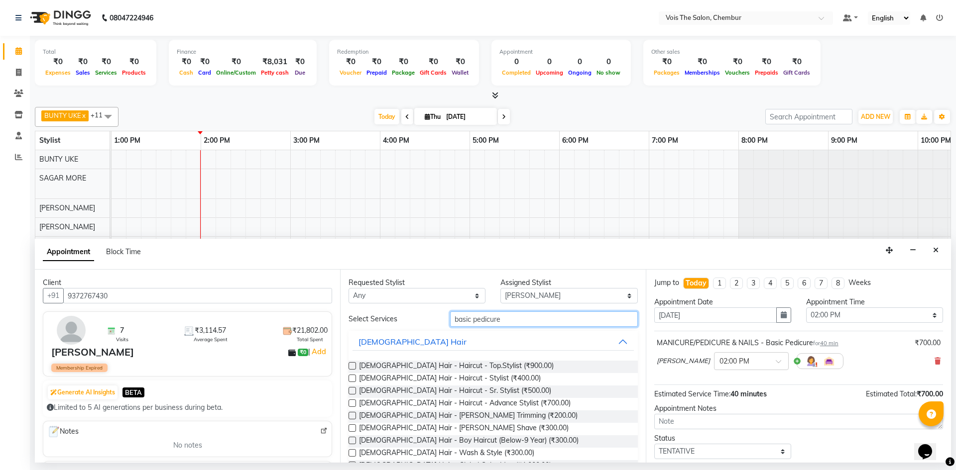
click at [550, 322] on input "basic pedicure" at bounding box center [544, 319] width 188 height 15
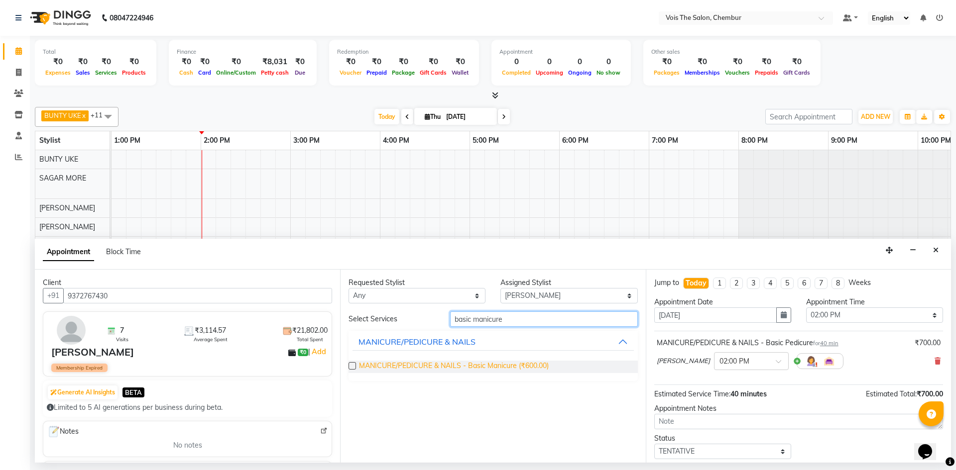
type input "basic manicure"
click at [535, 363] on span "MANICURE/PEDICURE & NAILS - Basic Manicure (₹600.00)" at bounding box center [454, 367] width 190 height 12
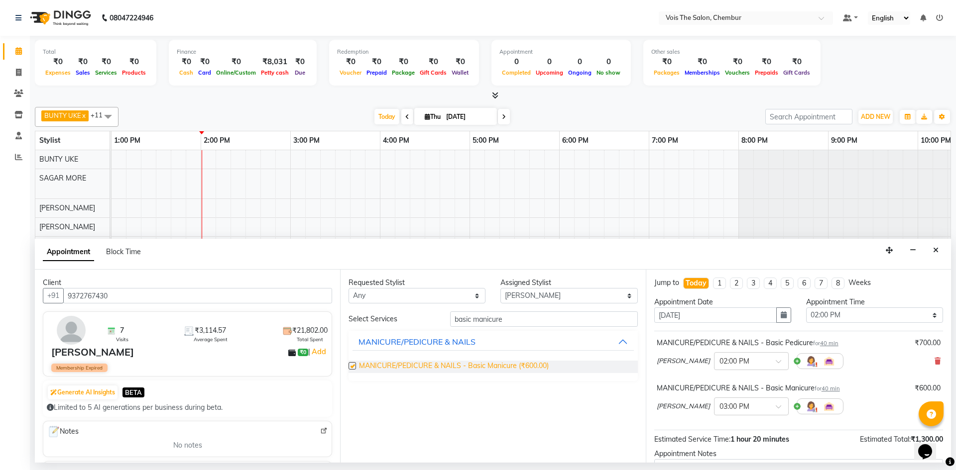
checkbox input "false"
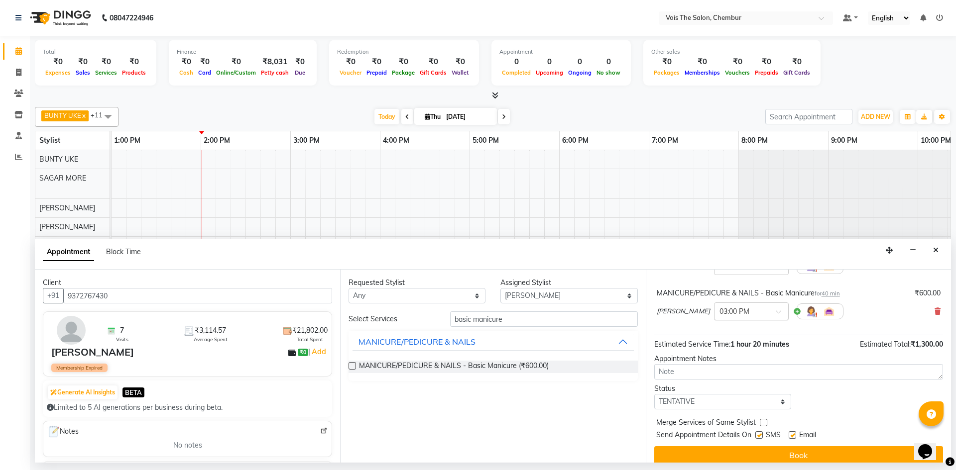
scroll to position [105, 0]
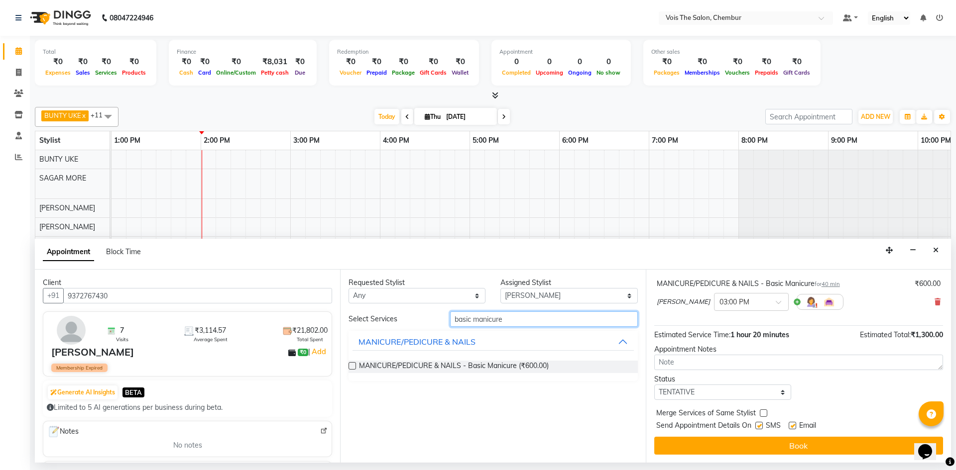
click at [534, 323] on input "basic manicure" at bounding box center [544, 319] width 188 height 15
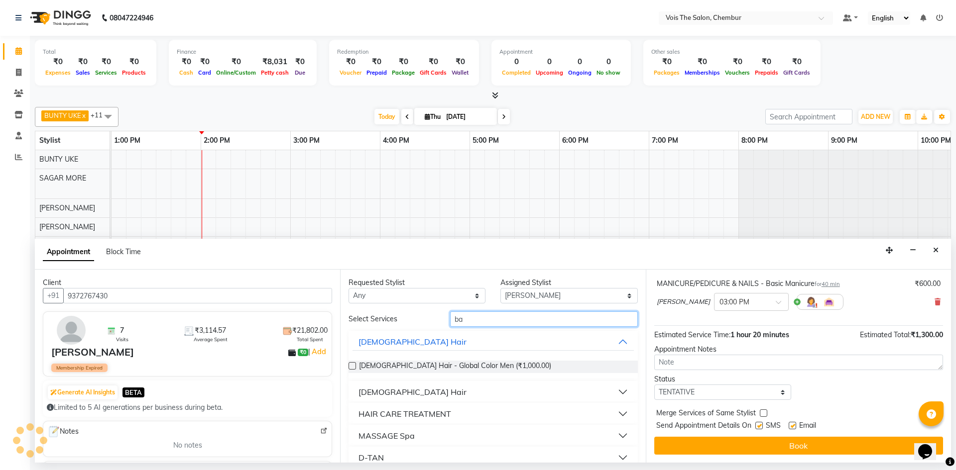
type input "b"
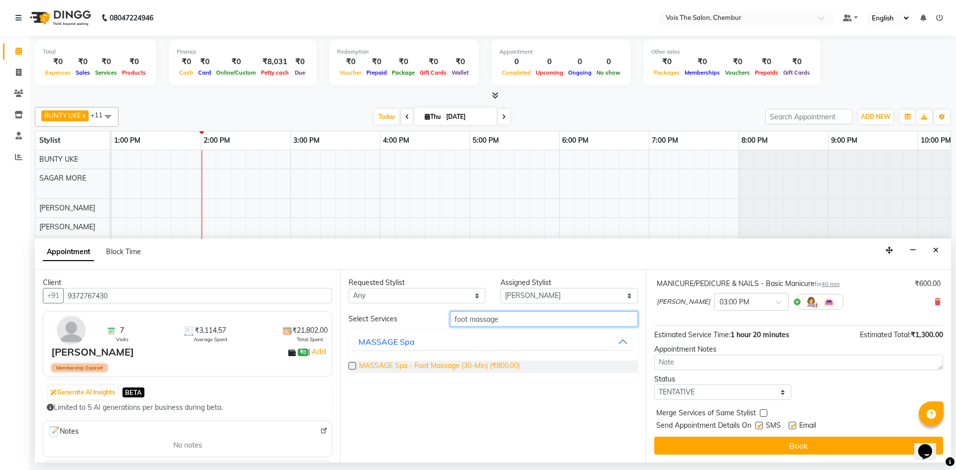
type input "foot massage"
click at [424, 370] on span "MASSAGE Spa - Foot Massage (30-Min) (₹800.00)" at bounding box center [439, 367] width 161 height 12
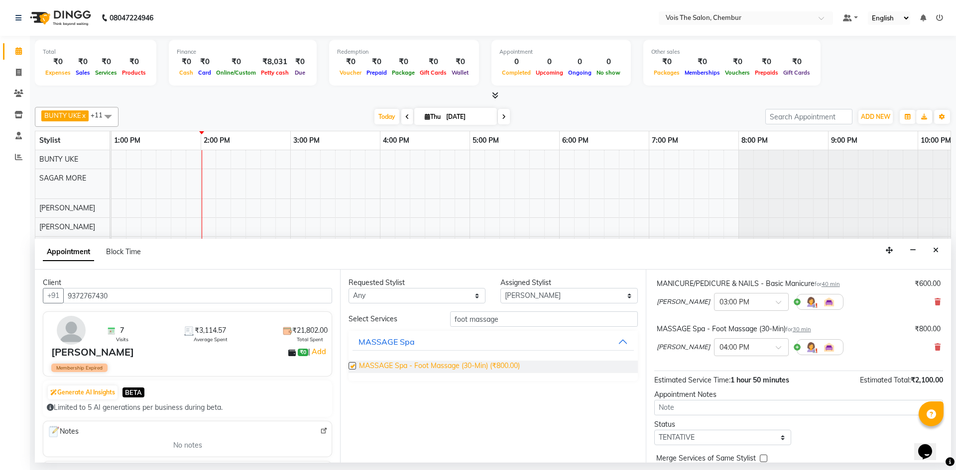
checkbox input "false"
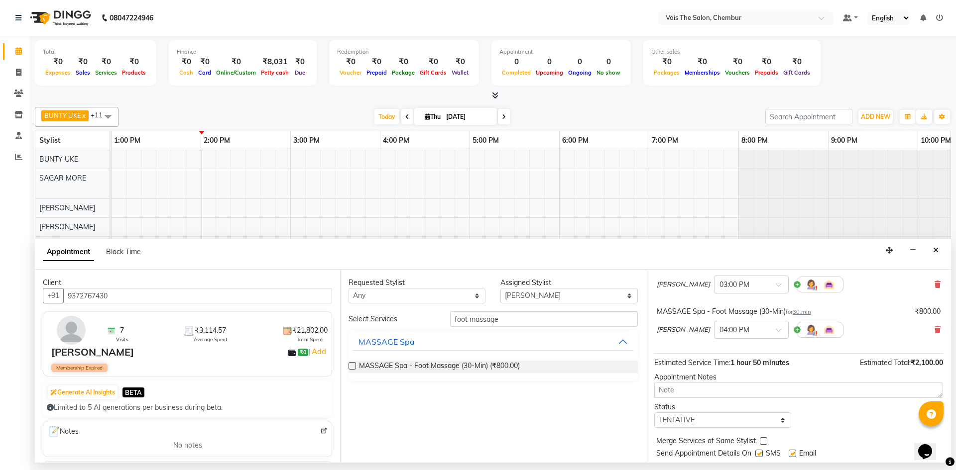
scroll to position [150, 0]
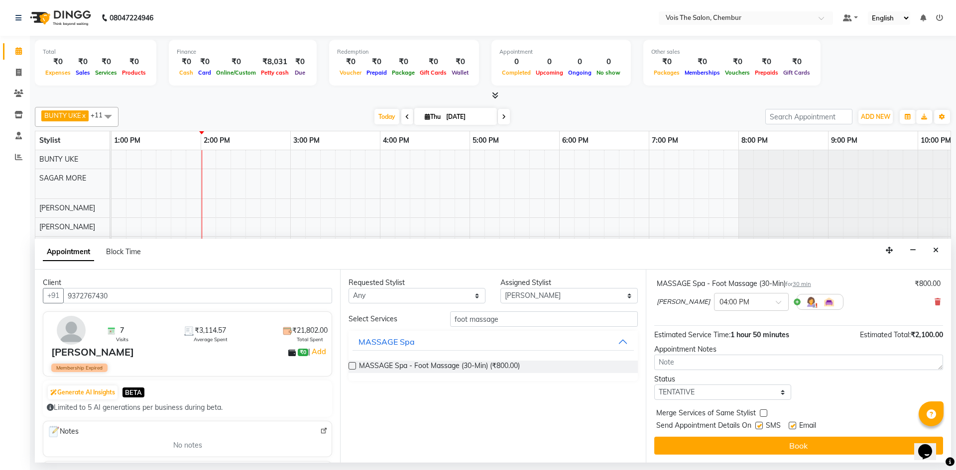
click at [768, 427] on span "SMS" at bounding box center [773, 427] width 15 height 12
click at [760, 425] on label at bounding box center [758, 425] width 7 height 7
click at [760, 425] on input "checkbox" at bounding box center [758, 427] width 6 height 6
click at [760, 425] on label at bounding box center [758, 425] width 7 height 7
click at [760, 425] on input "checkbox" at bounding box center [758, 427] width 6 height 6
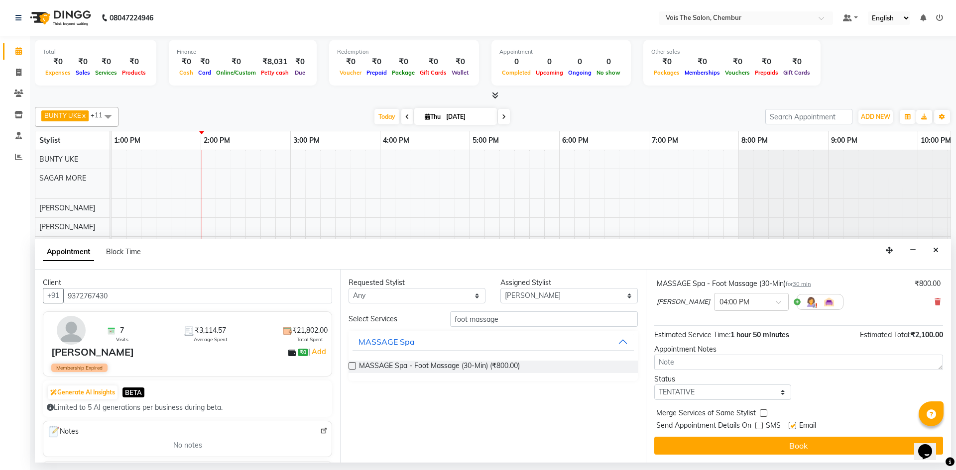
checkbox input "true"
click at [792, 423] on label at bounding box center [791, 425] width 7 height 7
click at [792, 424] on input "checkbox" at bounding box center [791, 427] width 6 height 6
checkbox input "false"
click at [758, 426] on label at bounding box center [758, 425] width 7 height 7
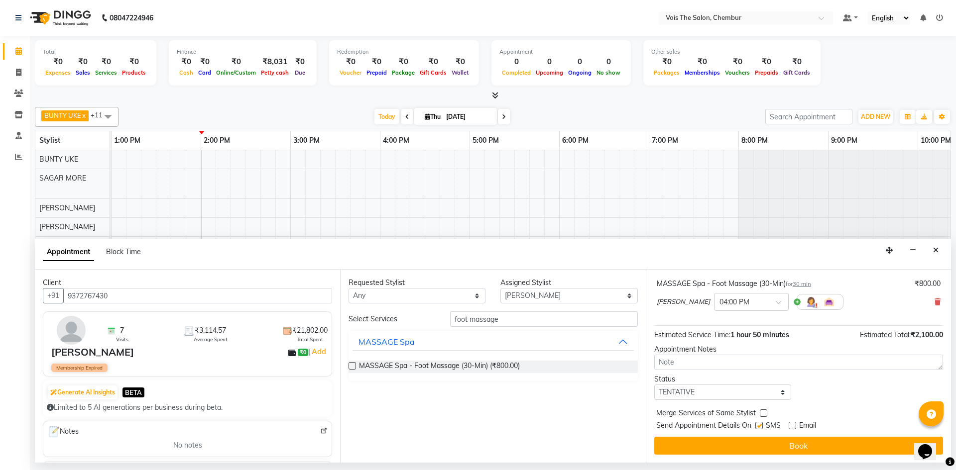
click at [758, 426] on input "checkbox" at bounding box center [758, 427] width 6 height 6
checkbox input "false"
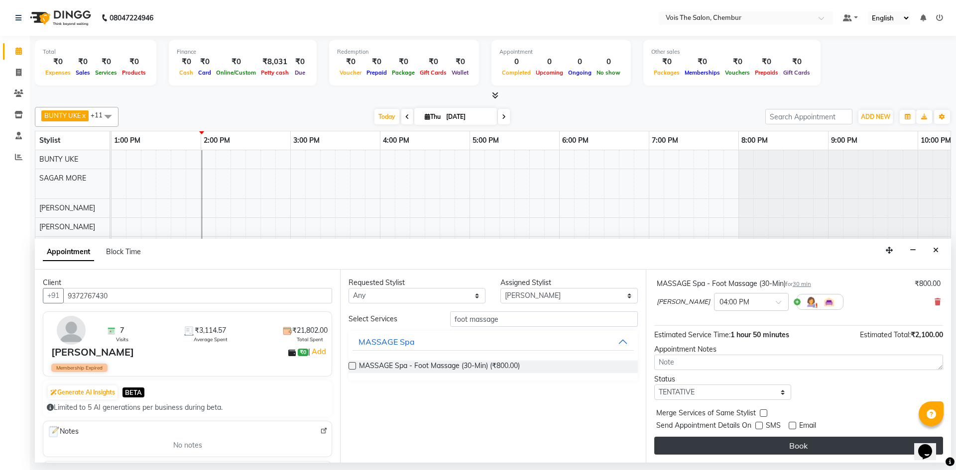
click at [759, 444] on button "Book" at bounding box center [798, 446] width 289 height 18
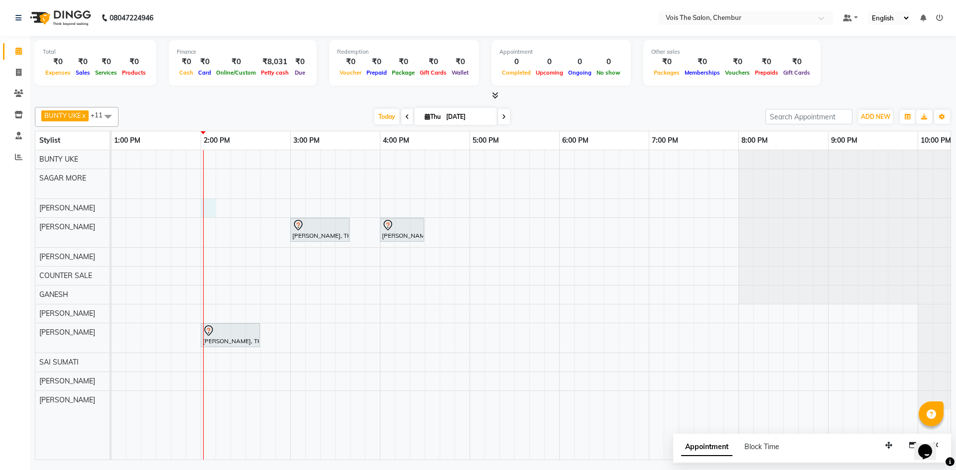
click at [212, 205] on div "sandhya, TK01, 11:20 AM-11:50 AM, HAIR CARE TREATMENT - Moroccanoil Express Spa…" at bounding box center [335, 305] width 1344 height 310
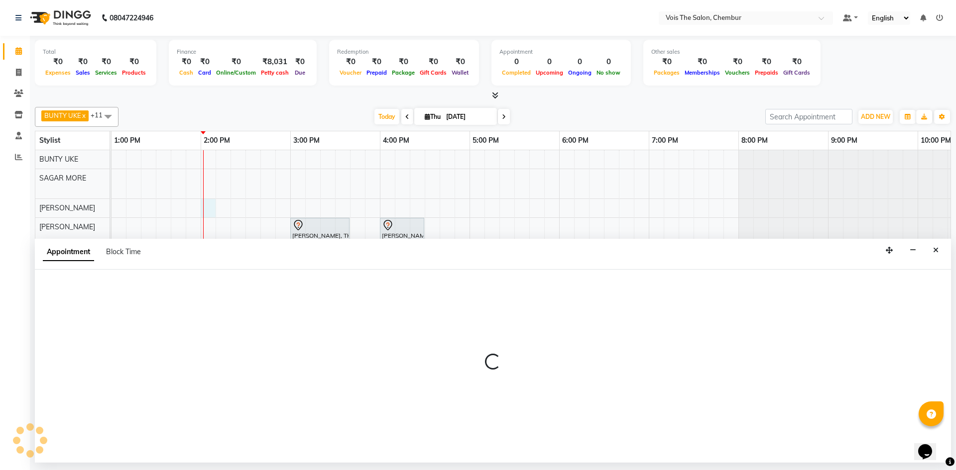
select select "79153"
select select "tentative"
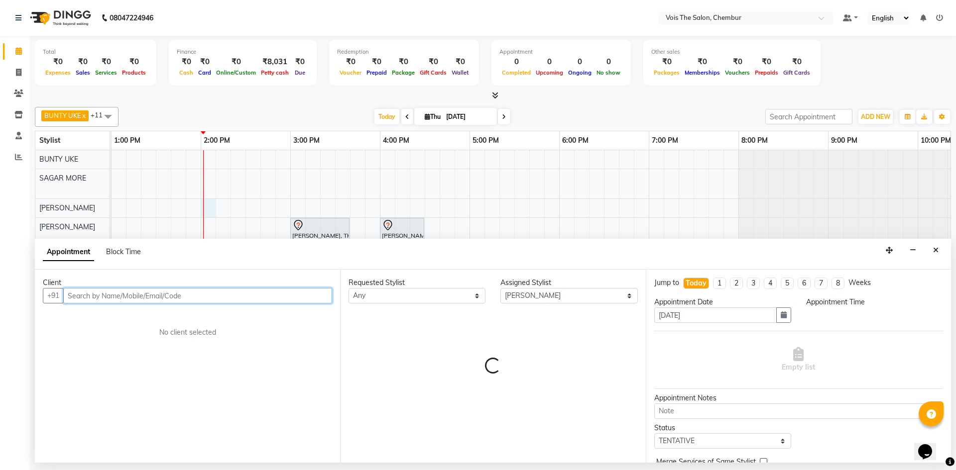
select select "840"
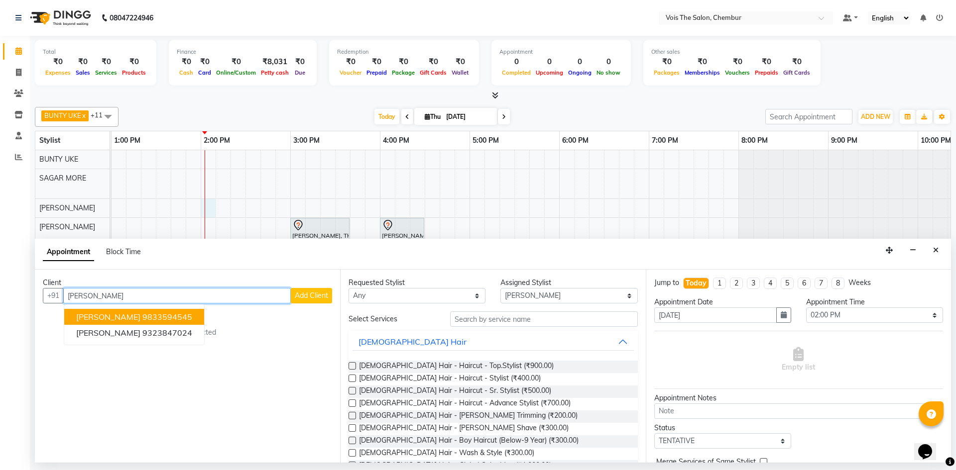
click at [183, 316] on button "[PERSON_NAME] 9833594545" at bounding box center [134, 317] width 140 height 16
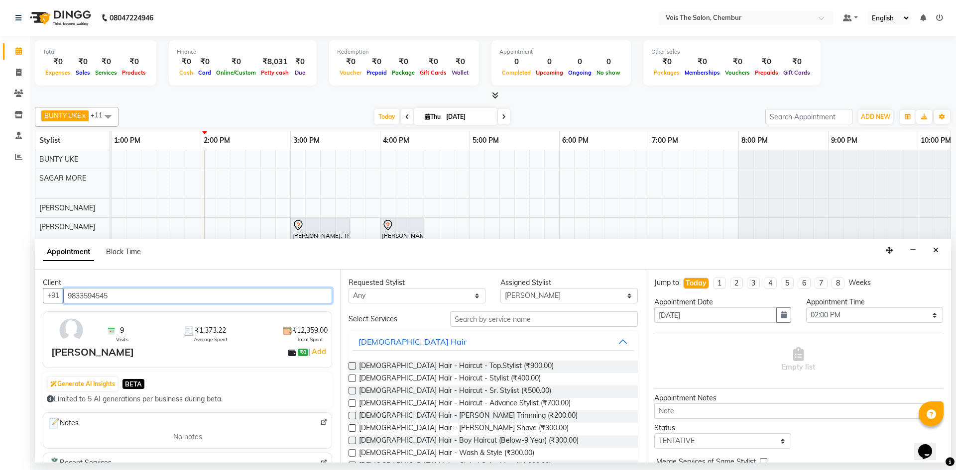
type input "9833594545"
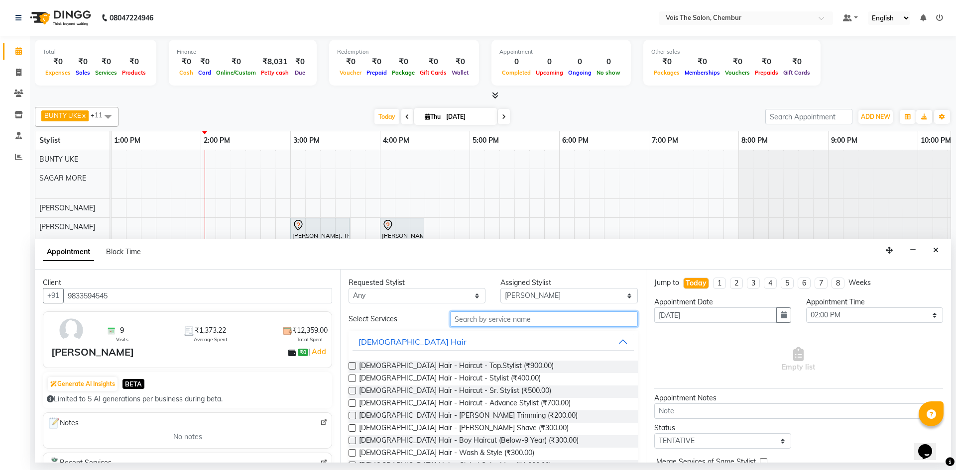
click at [475, 322] on input "text" at bounding box center [544, 319] width 188 height 15
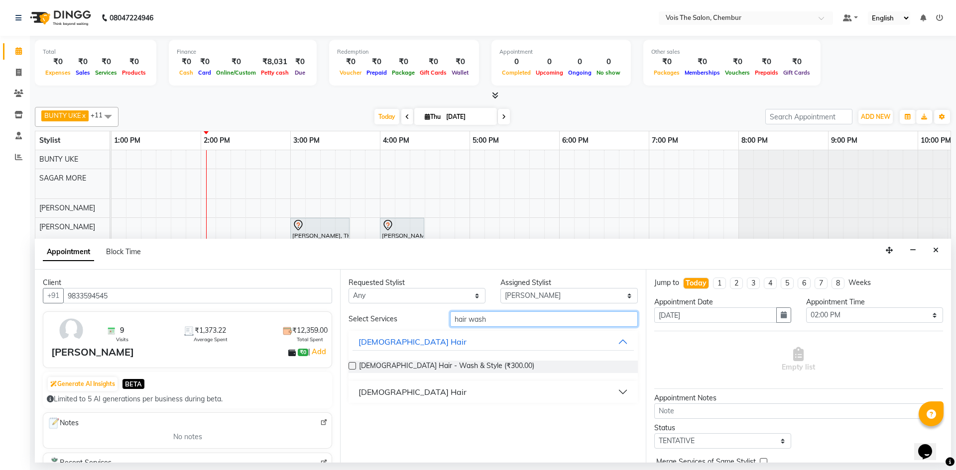
type input "hair wash"
click at [622, 392] on button "[DEMOGRAPHIC_DATA] Hair" at bounding box center [492, 392] width 281 height 18
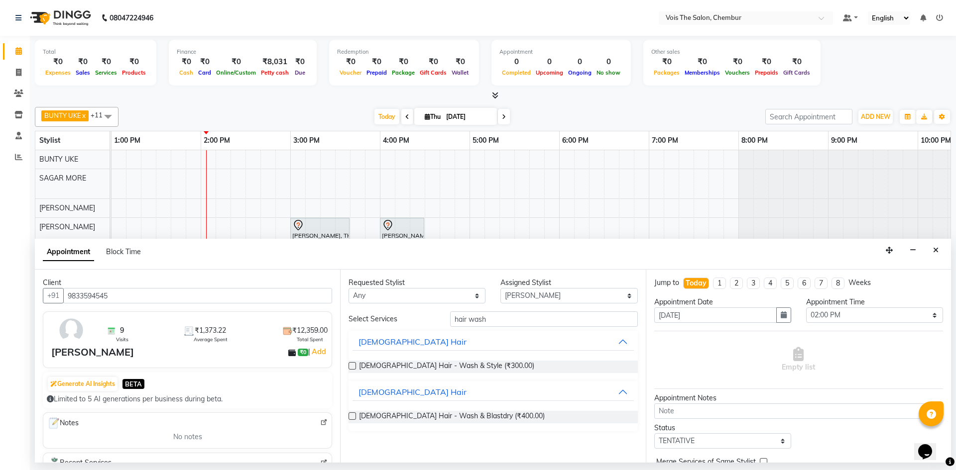
click at [574, 415] on div "[DEMOGRAPHIC_DATA] Hair - Wash & Blastdry (₹400.00)" at bounding box center [492, 417] width 289 height 12
click at [491, 419] on span "[DEMOGRAPHIC_DATA] Hair - Wash & Blastdry (₹400.00)" at bounding box center [452, 417] width 186 height 12
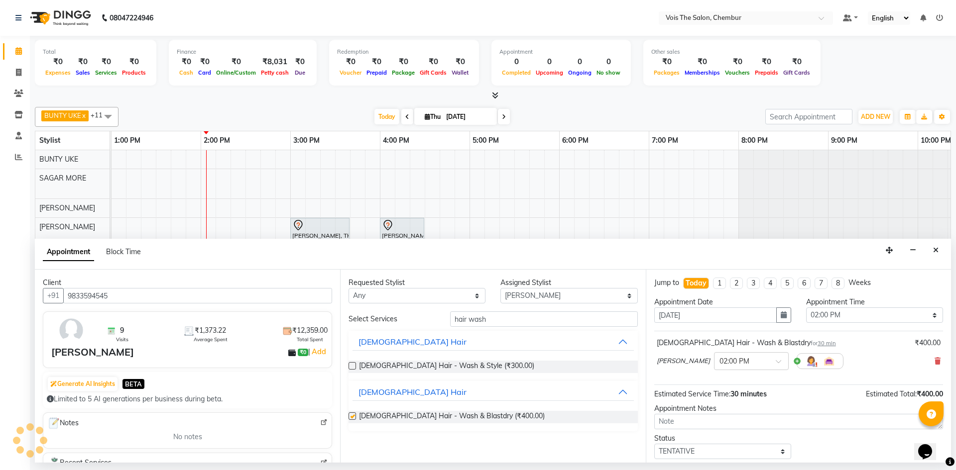
checkbox input "false"
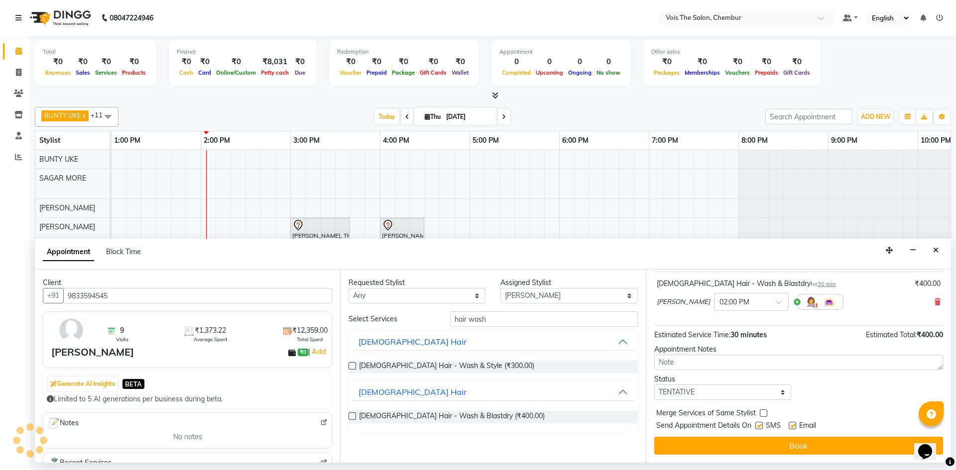
click at [866, 446] on button "Book" at bounding box center [798, 446] width 289 height 18
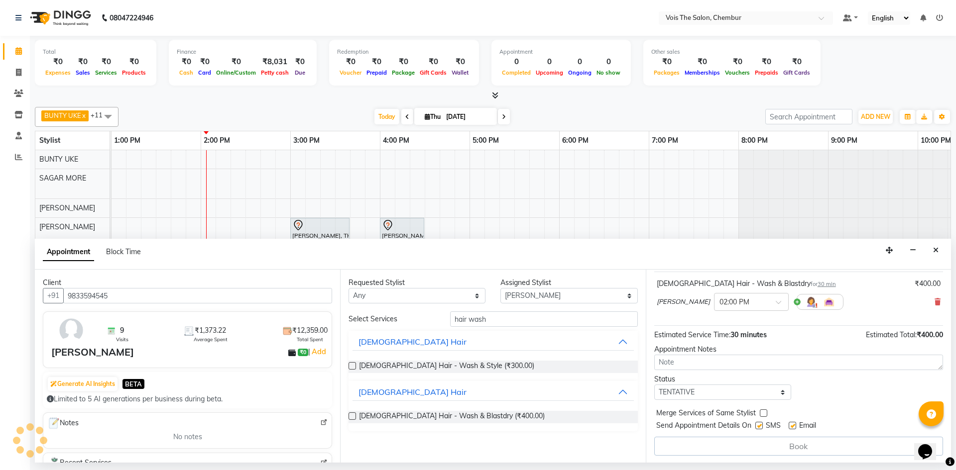
click at [759, 425] on label at bounding box center [758, 425] width 7 height 7
click at [759, 425] on input "checkbox" at bounding box center [758, 427] width 6 height 6
checkbox input "false"
